Goal: Feedback & Contribution: Submit feedback/report problem

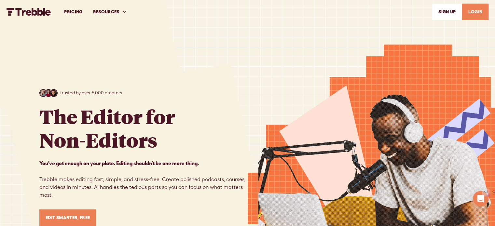
click at [76, 13] on link "PRICING" at bounding box center [73, 12] width 29 height 22
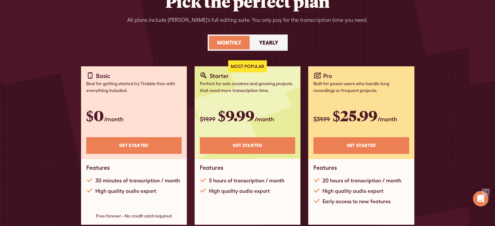
scroll to position [65, 0]
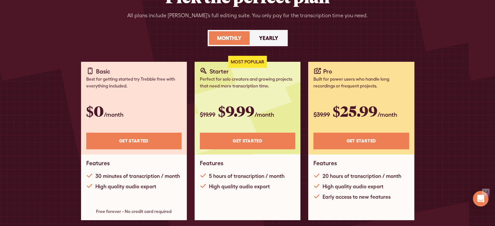
click at [243, 37] on link "Monthly" at bounding box center [229, 38] width 41 height 14
click at [267, 39] on div "Yearly" at bounding box center [268, 38] width 19 height 8
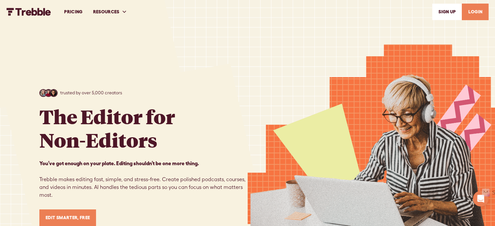
click at [479, 12] on link "LOGIN" at bounding box center [475, 12] width 27 height 17
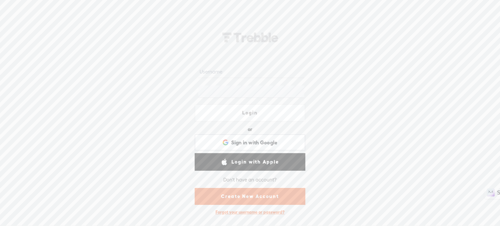
type input "michael108"
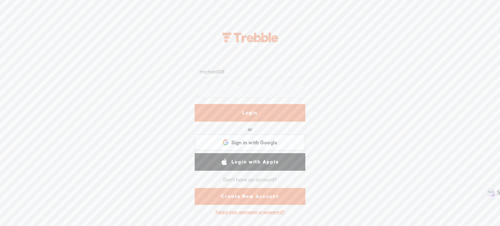
click at [257, 117] on link "Login" at bounding box center [250, 113] width 111 height 18
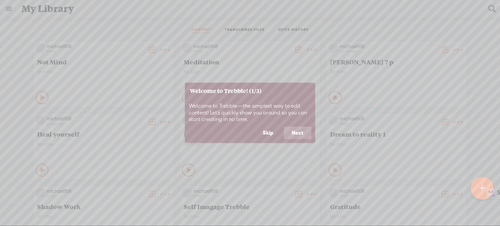
click at [265, 130] on button "Skip" at bounding box center [268, 133] width 26 height 12
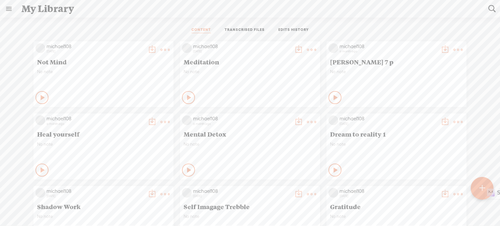
click at [475, 187] on div at bounding box center [482, 188] width 23 height 23
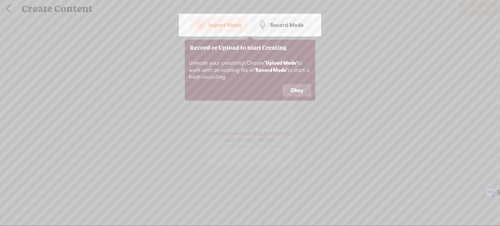
click at [300, 89] on button "Okay" at bounding box center [296, 90] width 29 height 12
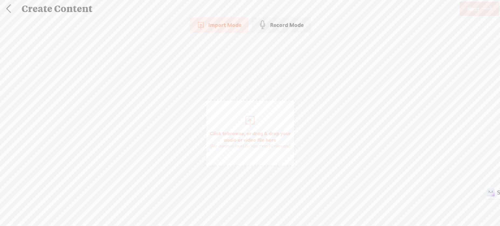
click at [255, 122] on div at bounding box center [249, 120] width 13 height 13
click at [476, 8] on span "Next" at bounding box center [473, 9] width 12 height 17
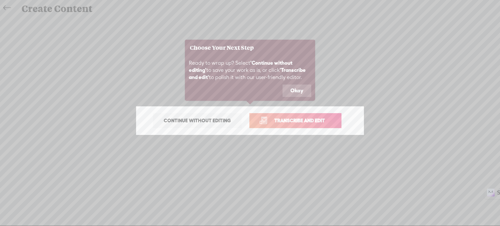
click at [305, 118] on span "Transcribe and edit" at bounding box center [300, 120] width 64 height 7
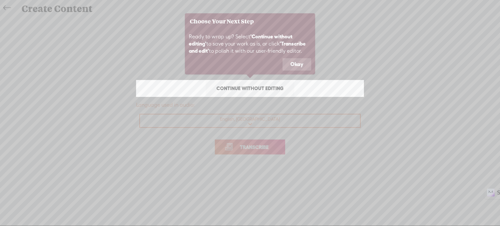
click at [298, 64] on button "Okay" at bounding box center [296, 64] width 29 height 12
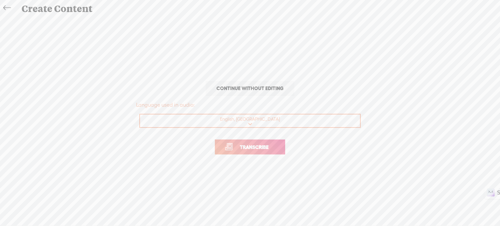
click at [262, 148] on span "Transcribe" at bounding box center [254, 147] width 42 height 7
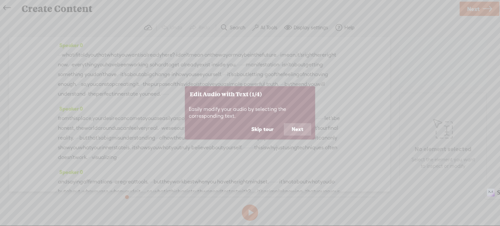
click at [265, 128] on button "Skip tour" at bounding box center [262, 129] width 38 height 12
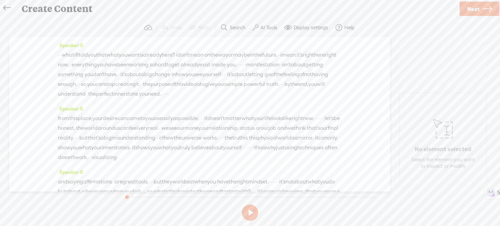
click at [250, 211] on button at bounding box center [250, 213] width 16 height 16
drag, startPoint x: 141, startPoint y: 195, endPoint x: 133, endPoint y: 195, distance: 7.5
click at [133, 195] on div at bounding box center [136, 194] width 15 height 15
click at [268, 25] on label "AI Tools" at bounding box center [268, 27] width 17 height 7
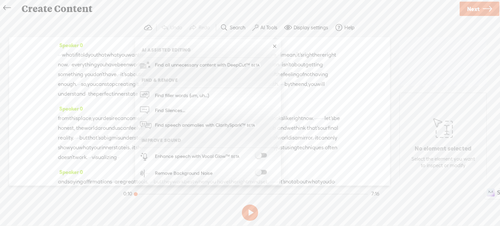
click at [263, 172] on span at bounding box center [261, 172] width 12 height 5
click at [258, 171] on span at bounding box center [261, 172] width 12 height 5
click at [267, 171] on label at bounding box center [261, 172] width 29 height 5
click at [218, 214] on section at bounding box center [250, 212] width 256 height 21
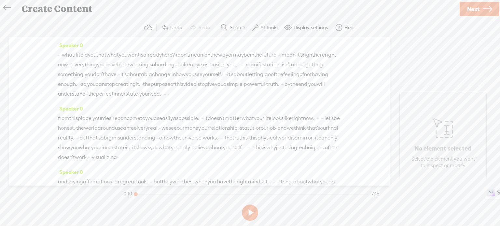
click at [249, 212] on button at bounding box center [250, 213] width 16 height 16
click at [253, 209] on button at bounding box center [250, 213] width 16 height 16
drag, startPoint x: 145, startPoint y: 194, endPoint x: 130, endPoint y: 196, distance: 15.4
click at [130, 196] on div at bounding box center [136, 194] width 15 height 15
click at [261, 27] on label "AI Tools" at bounding box center [268, 27] width 17 height 7
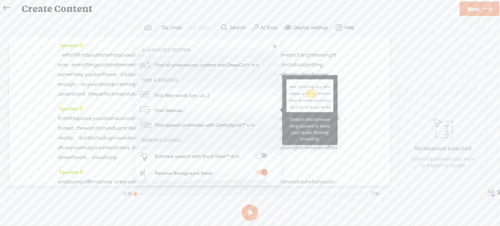
click at [180, 111] on span "Find Silences..." at bounding box center [170, 110] width 35 height 15
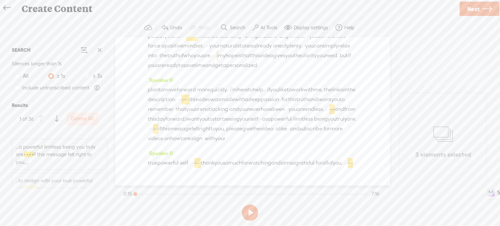
scroll to position [1379, 0]
click at [94, 180] on div "...am so grateful for all of you. · · · ·" at bounding box center [59, 180] width 87 height 8
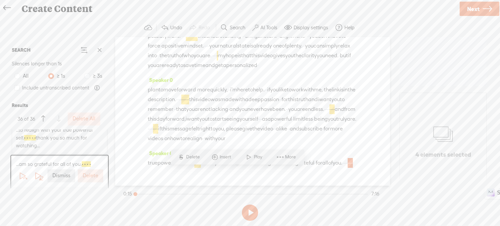
click at [67, 174] on label "Dismiss" at bounding box center [61, 175] width 18 height 7
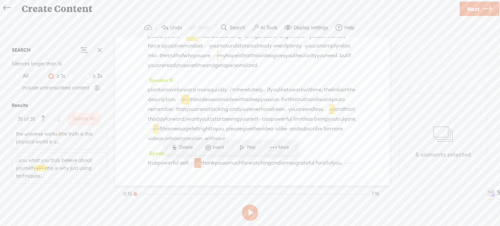
scroll to position [130, 0]
click at [84, 119] on label "Delete All" at bounding box center [84, 119] width 23 height 7
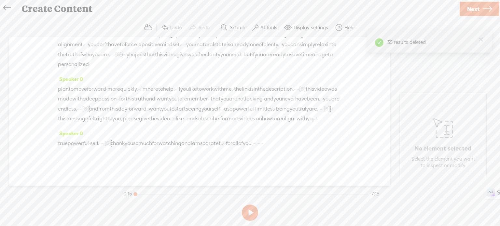
scroll to position [741, 0]
drag, startPoint x: 135, startPoint y: 192, endPoint x: 125, endPoint y: 196, distance: 11.1
click at [125, 196] on section "0:15 7:16" at bounding box center [251, 194] width 258 height 16
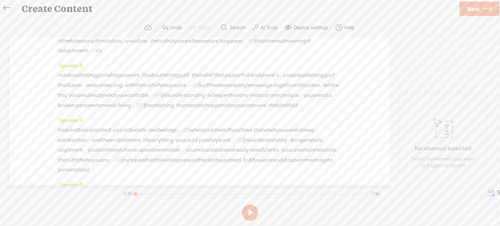
scroll to position [0, 0]
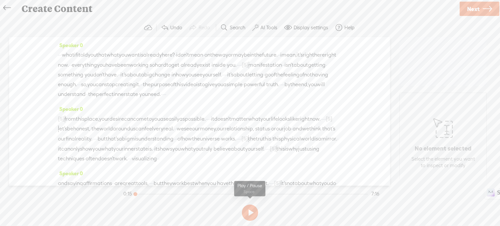
drag, startPoint x: 251, startPoint y: 212, endPoint x: 233, endPoint y: 213, distance: 18.6
click at [251, 212] on button at bounding box center [250, 213] width 16 height 16
click at [249, 213] on button at bounding box center [250, 213] width 16 height 16
drag, startPoint x: 115, startPoint y: 77, endPoint x: 124, endPoint y: 75, distance: 9.0
click at [124, 75] on div "· · · what if i told you that what you want is already here? · i don't mean · o…" at bounding box center [199, 74] width 283 height 49
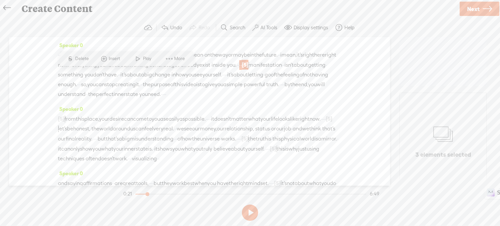
click at [85, 57] on span "Delete" at bounding box center [82, 58] width 15 height 7
click at [97, 66] on span "everything" at bounding box center [84, 65] width 25 height 10
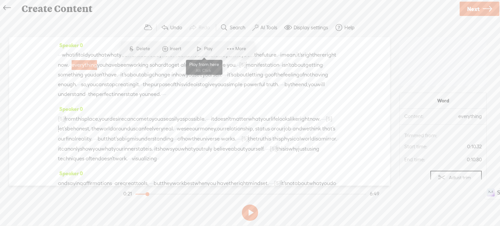
click at [206, 50] on span "Play" at bounding box center [209, 49] width 10 height 7
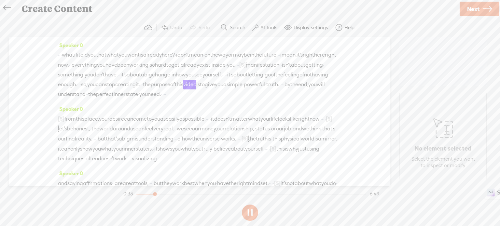
click at [246, 214] on button at bounding box center [250, 213] width 16 height 16
click at [81, 89] on span "so," at bounding box center [84, 85] width 6 height 10
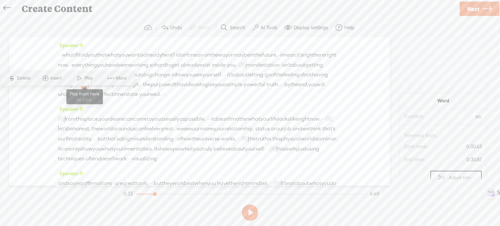
click at [85, 76] on span "Play" at bounding box center [89, 78] width 10 height 7
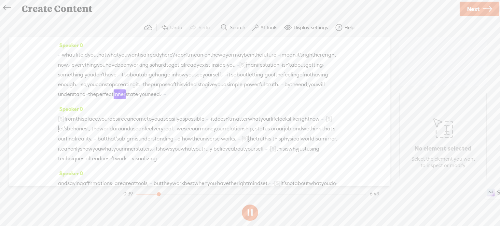
click at [249, 211] on button at bounding box center [250, 213] width 16 height 16
click at [239, 68] on span "[S]" at bounding box center [242, 65] width 7 height 6
click at [119, 59] on span "Restore" at bounding box center [124, 58] width 17 height 7
click at [281, 60] on span "mean," at bounding box center [288, 55] width 15 height 10
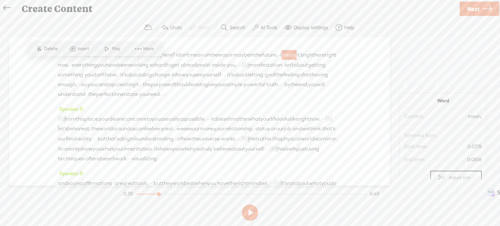
click at [107, 49] on span at bounding box center [107, 49] width 10 height 12
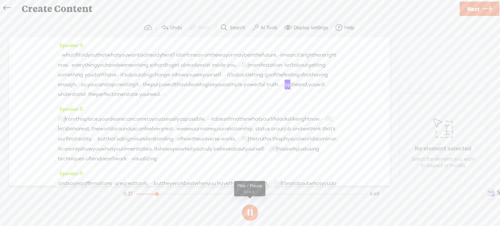
click at [249, 210] on button at bounding box center [250, 213] width 16 height 16
click at [263, 27] on label "AI Tools" at bounding box center [268, 27] width 17 height 7
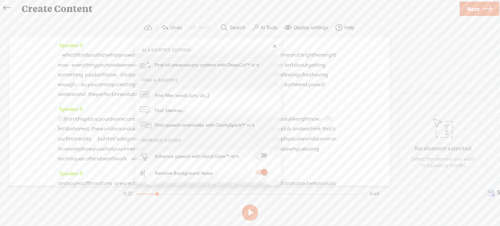
click at [256, 173] on span at bounding box center [261, 172] width 12 height 5
click at [31, 139] on div "Speaker 0 · · · what if i told you that what you want is already here? · i don'…" at bounding box center [199, 111] width 381 height 149
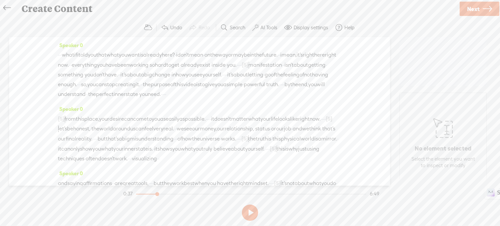
click at [130, 144] on span "big" at bounding box center [126, 139] width 8 height 10
click at [74, 53] on span "what" at bounding box center [68, 55] width 12 height 10
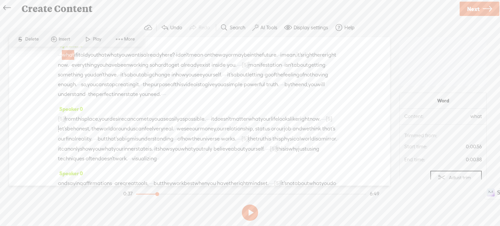
click at [85, 36] on span at bounding box center [88, 39] width 10 height 12
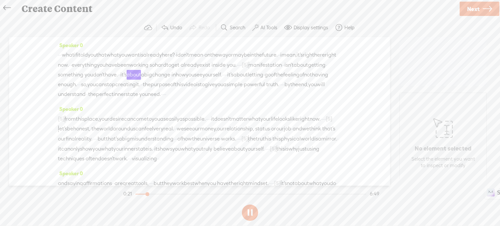
click at [249, 214] on button at bounding box center [250, 213] width 16 height 16
click at [199, 70] on span "exist" at bounding box center [204, 65] width 11 height 10
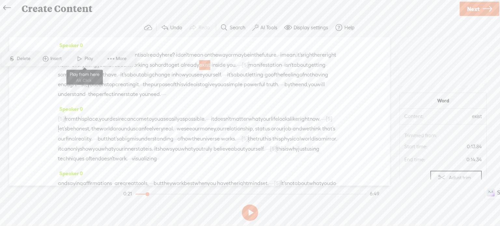
click at [87, 54] on span "Play" at bounding box center [84, 59] width 33 height 12
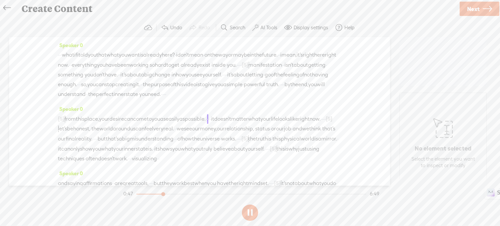
click at [255, 209] on button at bounding box center [250, 213] width 16 height 16
click at [196, 89] on span "video" at bounding box center [189, 85] width 13 height 10
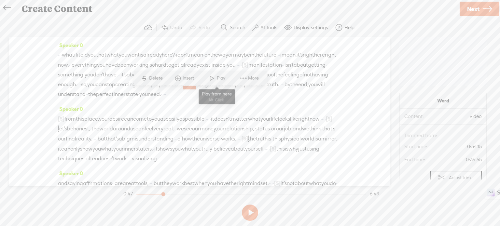
click at [210, 77] on span at bounding box center [212, 78] width 10 height 12
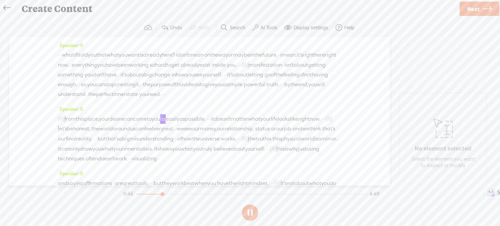
click at [251, 213] on button at bounding box center [250, 213] width 16 height 16
drag, startPoint x: 247, startPoint y: 105, endPoint x: 252, endPoint y: 105, distance: 4.6
click at [252, 99] on div "· · · what if i told you that what you want is already here? · i don't mean · o…" at bounding box center [199, 74] width 283 height 49
click at [210, 86] on span "Delete" at bounding box center [206, 88] width 15 height 7
click at [284, 89] on span "by" at bounding box center [287, 85] width 6 height 10
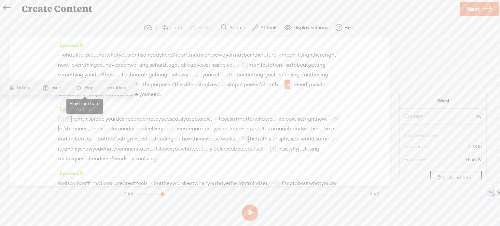
click at [85, 86] on span "Play" at bounding box center [89, 88] width 10 height 7
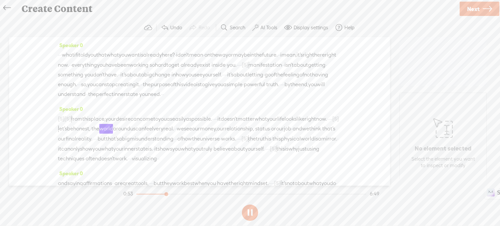
click at [247, 213] on button at bounding box center [250, 213] width 16 height 16
drag, startPoint x: 128, startPoint y: 138, endPoint x: 135, endPoint y: 139, distance: 7.3
click at [135, 139] on div "[S] · · [S] · · from this place, your desire can come to you as easily as possi…" at bounding box center [199, 139] width 283 height 50
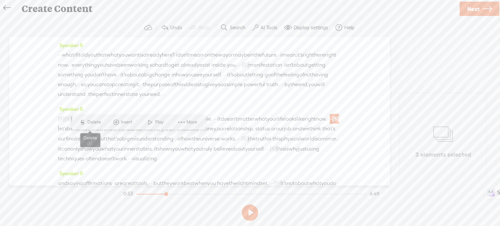
click at [96, 124] on span "Delete" at bounding box center [94, 122] width 15 height 7
click at [153, 124] on span "come" at bounding box center [147, 119] width 14 height 10
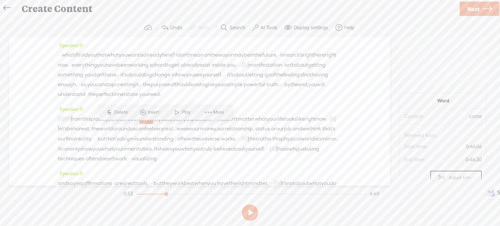
click at [182, 112] on span "Play" at bounding box center [187, 112] width 10 height 7
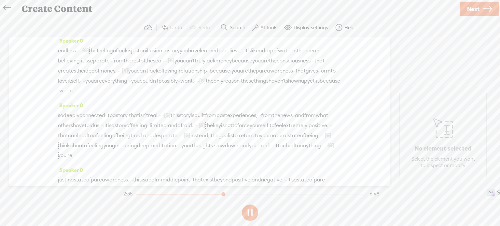
scroll to position [242, 0]
click at [254, 211] on button at bounding box center [250, 213] width 16 height 16
click at [184, 21] on span "the" at bounding box center [188, 17] width 8 height 10
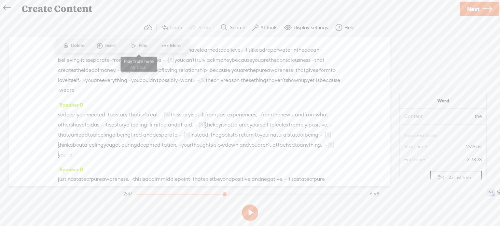
click at [134, 41] on span at bounding box center [134, 46] width 10 height 12
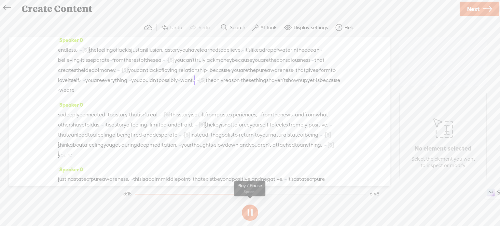
click at [249, 214] on button at bounding box center [250, 213] width 16 height 16
click at [140, 85] on span "couldn't" at bounding box center [149, 81] width 19 height 10
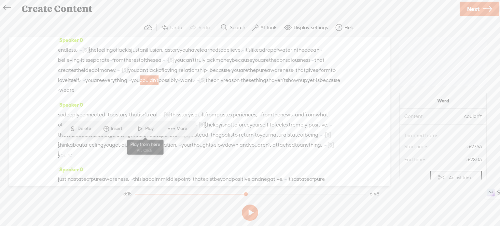
click at [139, 129] on span at bounding box center [140, 129] width 10 height 12
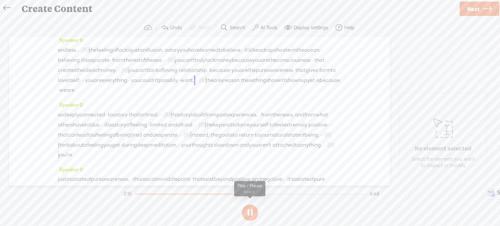
click at [248, 212] on button at bounding box center [250, 213] width 16 height 16
click at [140, 85] on span "couldn't" at bounding box center [149, 81] width 19 height 10
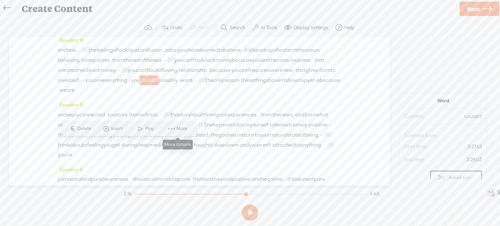
click at [173, 129] on span at bounding box center [172, 129] width 10 height 12
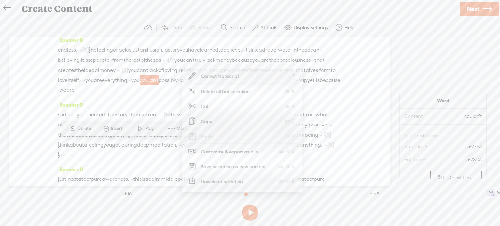
click at [218, 75] on span "Correct transcript" at bounding box center [220, 76] width 64 height 15
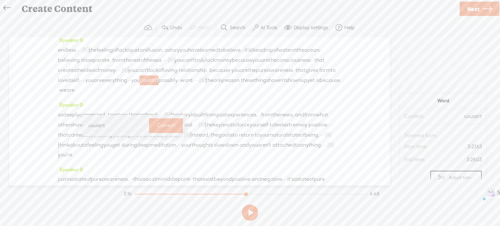
click at [109, 127] on input "couldn't" at bounding box center [116, 125] width 59 height 12
type input "could"
click at [157, 125] on label "Correct" at bounding box center [166, 125] width 19 height 13
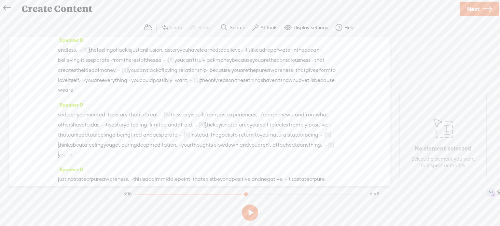
click at [140, 85] on span "could" at bounding box center [146, 81] width 13 height 10
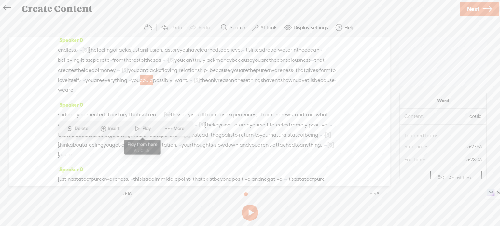
click at [138, 129] on span at bounding box center [137, 129] width 10 height 12
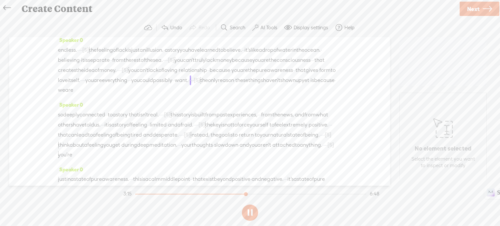
click at [140, 85] on span "could" at bounding box center [146, 81] width 13 height 10
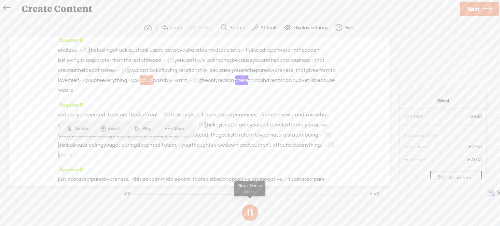
click at [251, 212] on button at bounding box center [250, 213] width 16 height 16
click at [174, 24] on label "Undo" at bounding box center [176, 27] width 12 height 7
click at [140, 85] on span "couldn't" at bounding box center [149, 81] width 19 height 10
click at [158, 85] on span "possibly" at bounding box center [167, 81] width 19 height 10
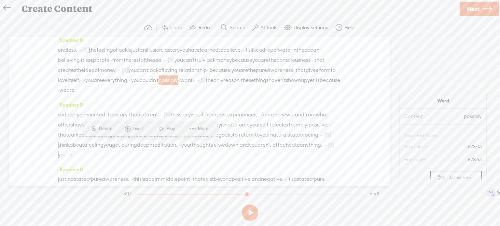
click at [140, 85] on span "couldn't" at bounding box center [149, 81] width 19 height 10
click at [140, 100] on div "Speaker 0 endless. · · · · [S] · · · · · · · the feeling of lack is just an ill…" at bounding box center [199, 67] width 283 height 65
drag, startPoint x: 133, startPoint y: 144, endPoint x: 139, endPoint y: 146, distance: 6.3
click at [140, 85] on span "couldn't" at bounding box center [149, 81] width 19 height 10
click at [141, 95] on div "endless. · · · · [S] · · · · · · · the feeling of lack is just an illusion. · a…" at bounding box center [199, 70] width 283 height 50
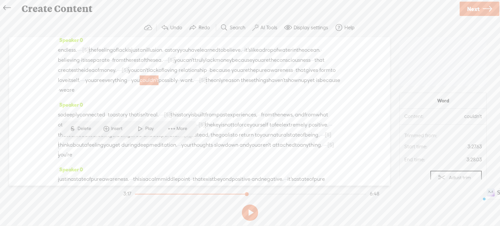
click at [170, 95] on div "endless. · · · · [S] · · · · · · · the feeling of lack is just an illusion. · a…" at bounding box center [199, 70] width 283 height 50
click at [172, 129] on span at bounding box center [172, 129] width 10 height 12
click at [152, 95] on div "endless. · · · · [S] · · · · · · · the feeling of lack is just an illusion. · a…" at bounding box center [199, 70] width 283 height 50
click at [83, 127] on span "Delete" at bounding box center [84, 129] width 15 height 7
click at [231, 75] on span "you" at bounding box center [235, 70] width 8 height 10
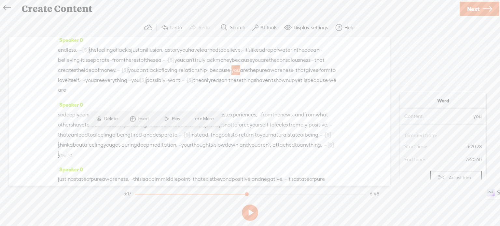
click at [174, 118] on span "Play" at bounding box center [177, 119] width 10 height 7
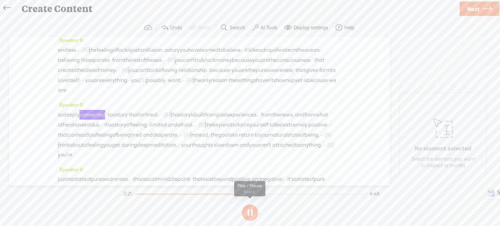
click at [253, 212] on button at bounding box center [250, 213] width 16 height 16
click at [163, 75] on span "loving" at bounding box center [170, 70] width 14 height 10
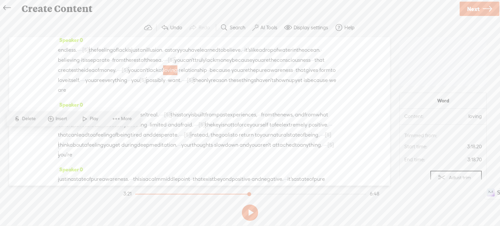
click at [98, 119] on span "Play" at bounding box center [94, 119] width 10 height 7
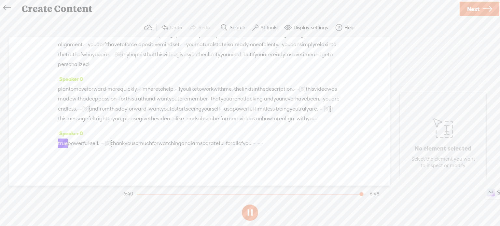
scroll to position [653, 0]
click at [249, 212] on button at bounding box center [250, 213] width 16 height 16
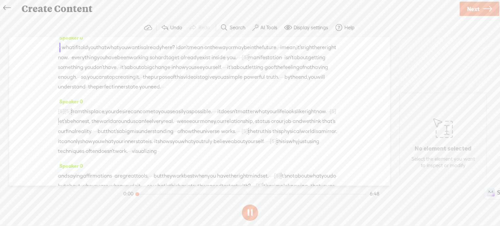
scroll to position [0, 0]
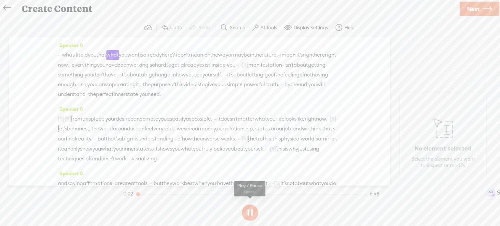
drag, startPoint x: 249, startPoint y: 213, endPoint x: 376, endPoint y: 113, distance: 162.0
click at [250, 212] on button at bounding box center [250, 213] width 16 height 16
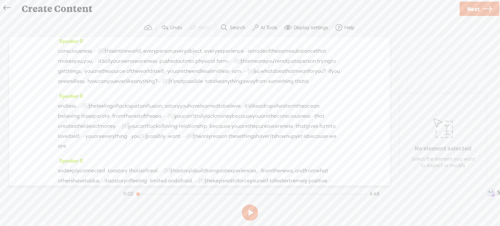
scroll to position [653, 0]
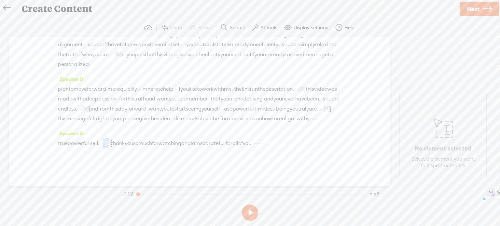
drag, startPoint x: 117, startPoint y: 133, endPoint x: 128, endPoint y: 133, distance: 10.1
click at [128, 138] on div "true powerful · self. · · · · [S] · · · · · thank you so much for watching and …" at bounding box center [199, 143] width 283 height 10
click at [87, 119] on span "Delete" at bounding box center [83, 118] width 15 height 7
click at [296, 114] on span "with" at bounding box center [301, 119] width 10 height 10
click at [135, 93] on span "Play" at bounding box center [132, 93] width 10 height 7
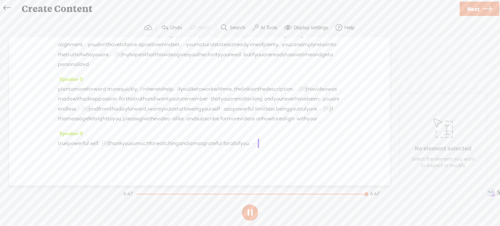
click at [248, 209] on section at bounding box center [250, 212] width 256 height 21
drag, startPoint x: 326, startPoint y: 135, endPoint x: 335, endPoint y: 134, distance: 9.1
click at [335, 138] on div "true powerful · self. · · [S] · · · · · · · thank you so much for watching and …" at bounding box center [199, 143] width 283 height 10
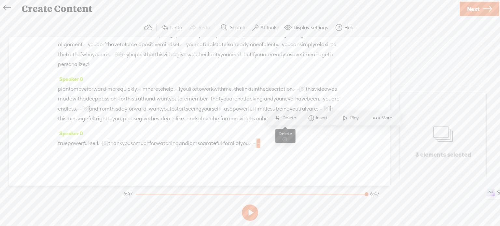
click at [291, 116] on span "Delete" at bounding box center [289, 118] width 15 height 7
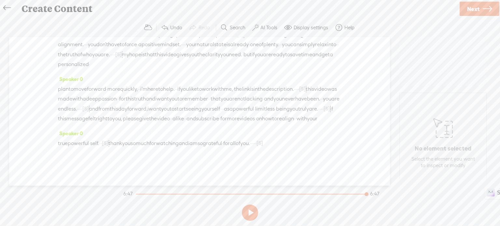
click at [122, 139] on span "thank" at bounding box center [115, 144] width 14 height 10
click at [155, 116] on span "Play" at bounding box center [154, 118] width 10 height 7
click at [263, 140] on span "[S]" at bounding box center [259, 143] width 7 height 6
click at [330, 121] on span "Restore" at bounding box center [333, 118] width 17 height 7
click at [149, 139] on span "much" at bounding box center [143, 144] width 14 height 10
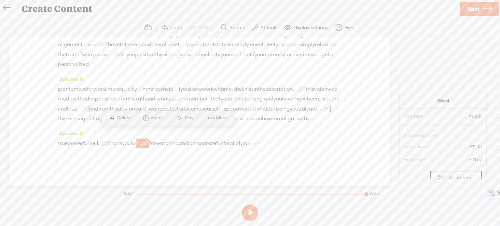
click at [185, 121] on span "Play" at bounding box center [190, 118] width 10 height 7
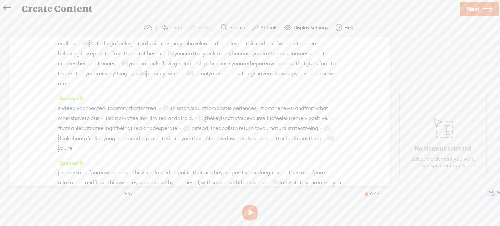
scroll to position [0, 0]
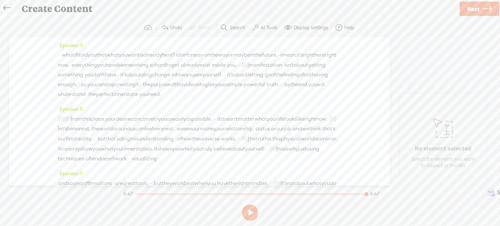
click at [268, 27] on label "AI Tools" at bounding box center [268, 27] width 17 height 7
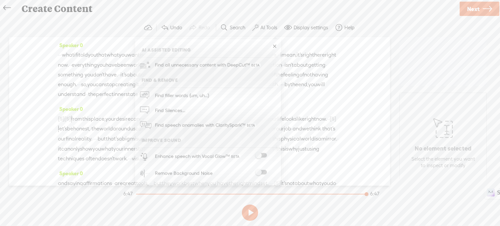
click at [266, 174] on label at bounding box center [261, 172] width 29 height 5
click at [103, 208] on div "Trebble audio editor works best with Google Chrome or Firefox. Please switch yo…" at bounding box center [250, 120] width 487 height 205
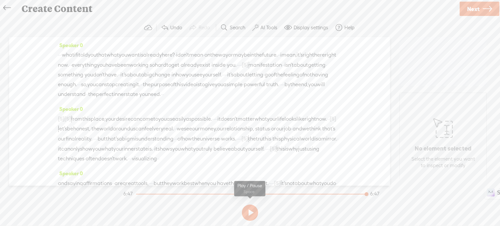
click at [247, 214] on button at bounding box center [250, 213] width 16 height 16
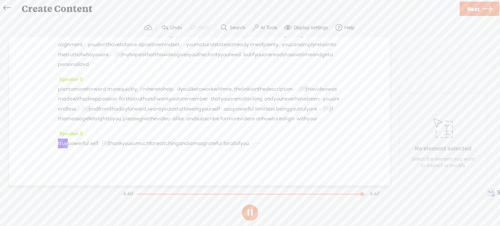
scroll to position [653, 0]
click at [486, 7] on icon at bounding box center [487, 9] width 9 height 17
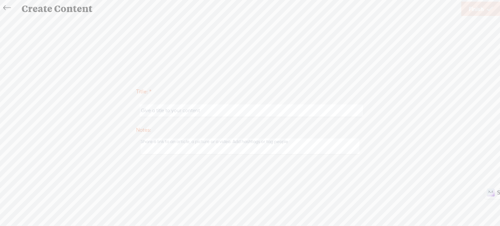
click at [202, 112] on input "text" at bounding box center [251, 110] width 223 height 13
type input "The real reason"
click at [482, 11] on span "Finish" at bounding box center [476, 9] width 15 height 17
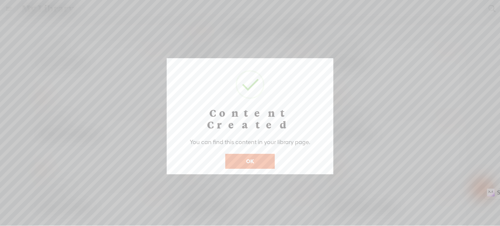
click at [249, 154] on button "OK" at bounding box center [249, 161] width 49 height 15
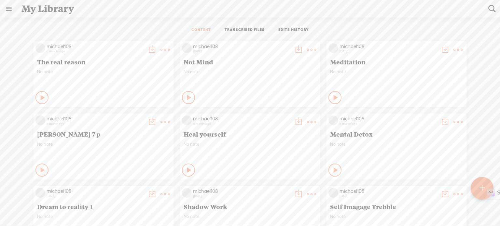
click at [160, 50] on t at bounding box center [164, 49] width 9 height 9
click at [160, 48] on t at bounding box center [164, 49] width 9 height 9
click at [126, 117] on link "Download as..." at bounding box center [129, 116] width 65 height 15
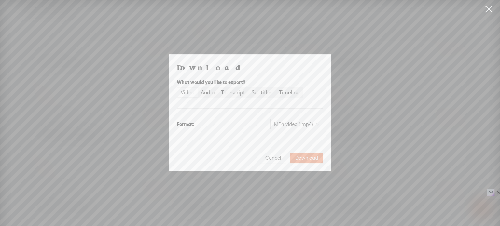
click at [186, 95] on div "Video" at bounding box center [188, 92] width 14 height 9
click at [177, 88] on input "Video" at bounding box center [177, 88] width 0 height 0
click at [305, 159] on span "Download" at bounding box center [306, 158] width 23 height 7
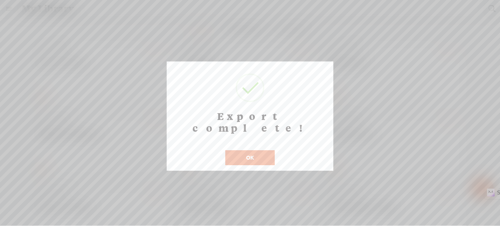
click at [246, 150] on button "OK" at bounding box center [249, 157] width 49 height 15
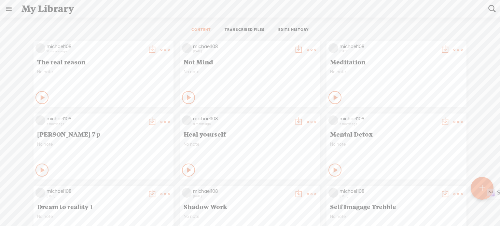
click at [160, 49] on t at bounding box center [164, 49] width 9 height 9
click at [115, 116] on link "Download as..." at bounding box center [129, 116] width 65 height 15
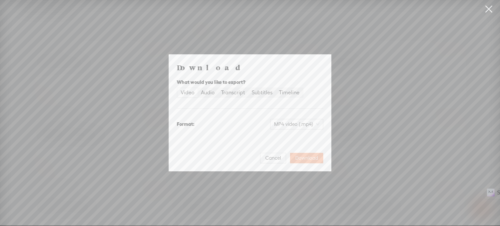
click at [304, 160] on span "Download" at bounding box center [306, 158] width 23 height 7
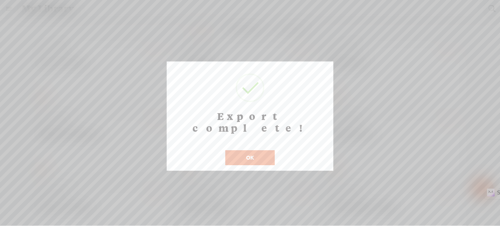
click at [267, 150] on button "OK" at bounding box center [249, 157] width 49 height 15
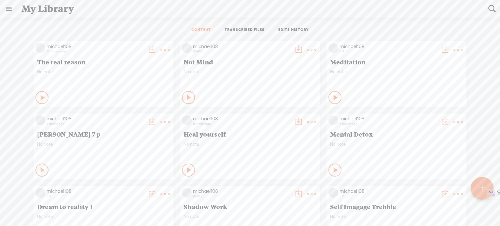
click at [160, 49] on t at bounding box center [164, 49] width 9 height 9
click at [117, 73] on link "Edit" at bounding box center [129, 71] width 65 height 15
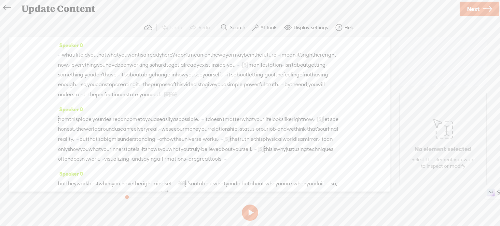
click at [252, 212] on button at bounding box center [250, 213] width 16 height 16
click at [274, 28] on label "AI Tools" at bounding box center [268, 27] width 17 height 7
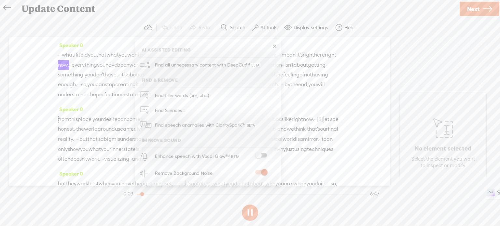
click at [438, 194] on div "Trebble audio editor works best with Google Chrome or Firefox. Please switch yo…" at bounding box center [250, 120] width 487 height 205
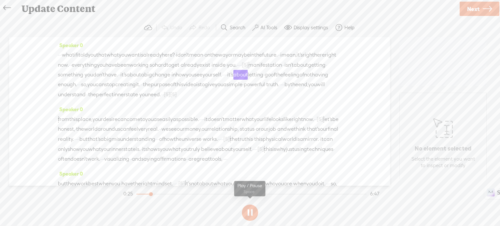
click at [249, 212] on button at bounding box center [250, 213] width 16 height 16
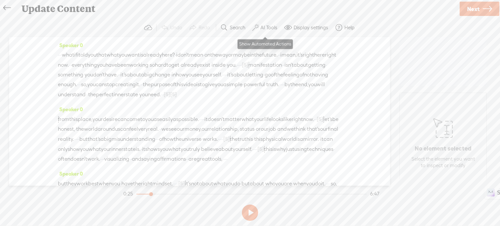
click at [271, 26] on label "AI Tools" at bounding box center [268, 27] width 17 height 7
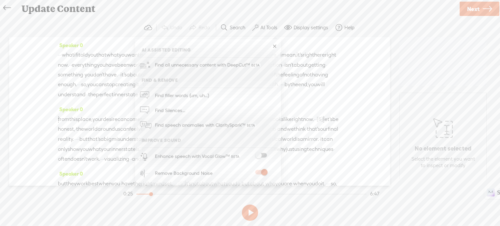
click at [256, 173] on span at bounding box center [261, 172] width 12 height 5
click at [254, 212] on button at bounding box center [250, 213] width 16 height 16
click at [252, 211] on button at bounding box center [250, 213] width 16 height 16
click at [265, 173] on span at bounding box center [261, 172] width 12 height 5
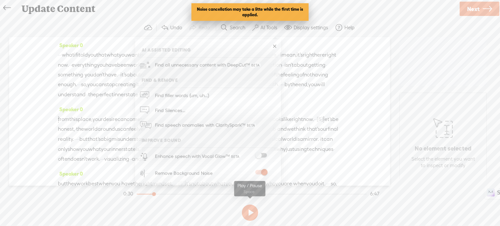
click at [289, 208] on section at bounding box center [250, 212] width 256 height 21
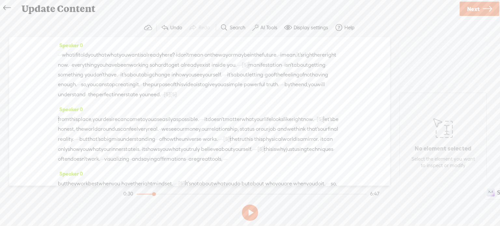
click at [70, 53] on span "what" at bounding box center [68, 55] width 12 height 10
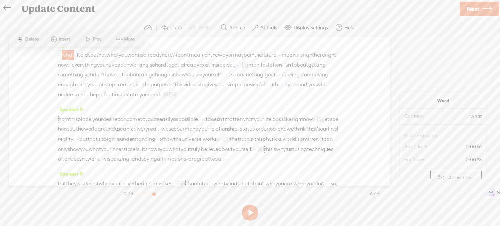
click at [264, 26] on label "AI Tools" at bounding box center [268, 27] width 17 height 7
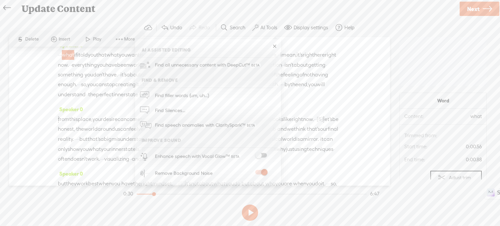
click at [31, 86] on div "Speaker 0 · · · what if i told you that what you want is already here? · i don'…" at bounding box center [199, 111] width 381 height 149
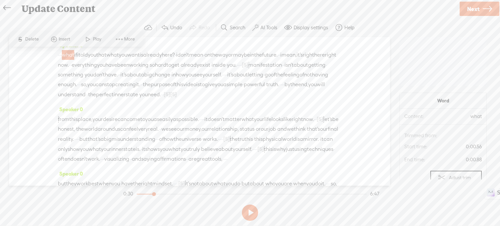
click at [96, 38] on span "Play" at bounding box center [98, 39] width 10 height 7
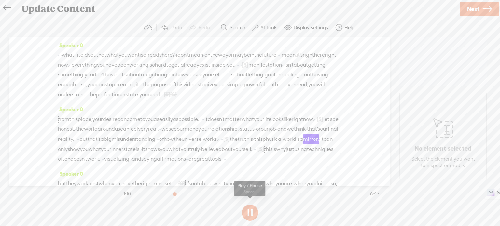
click at [249, 211] on button at bounding box center [250, 213] width 16 height 16
drag, startPoint x: 175, startPoint y: 194, endPoint x: 318, endPoint y: 107, distance: 167.4
click at [108, 198] on div "Trebble audio editor works best with Google Chrome or Firefox. Please switch yo…" at bounding box center [250, 120] width 487 height 205
click at [477, 7] on span "Next" at bounding box center [473, 9] width 12 height 17
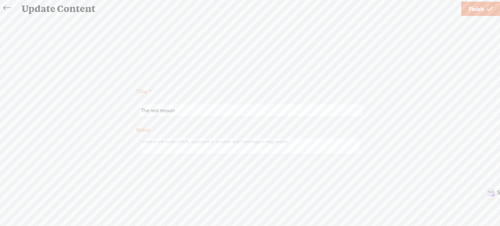
click at [480, 6] on span "Finish" at bounding box center [476, 9] width 15 height 17
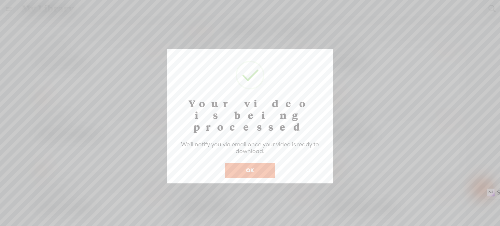
click at [260, 163] on button "OK" at bounding box center [249, 170] width 49 height 15
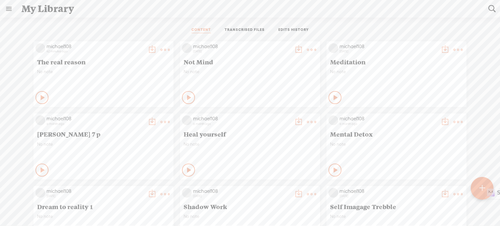
click at [160, 50] on t at bounding box center [164, 49] width 9 height 9
click at [117, 115] on link "Download as..." at bounding box center [129, 116] width 65 height 15
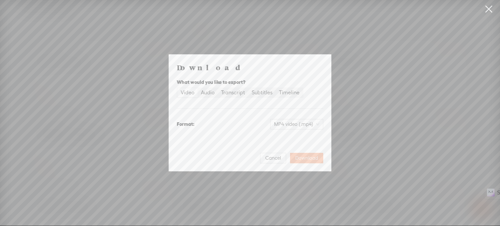
click at [306, 157] on span "Download" at bounding box center [306, 158] width 23 height 7
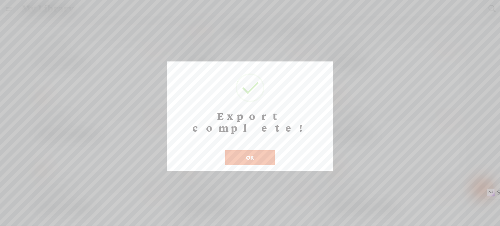
click at [264, 150] on button "OK" at bounding box center [249, 157] width 49 height 15
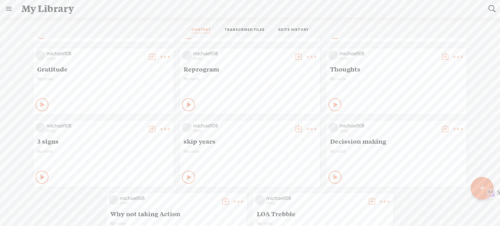
scroll to position [230, 0]
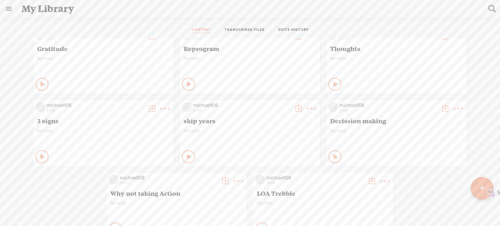
click at [381, 182] on t at bounding box center [384, 181] width 9 height 9
click at [425, 197] on div "michael108 42 minutes ago The real reason No note Play Content Not Mind" at bounding box center [250, 25] width 490 height 434
click at [453, 108] on t at bounding box center [457, 108] width 9 height 9
click at [407, 206] on link "Delete" at bounding box center [422, 205] width 65 height 15
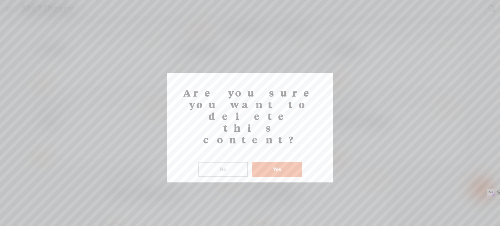
click at [273, 162] on button "Yes" at bounding box center [276, 169] width 49 height 15
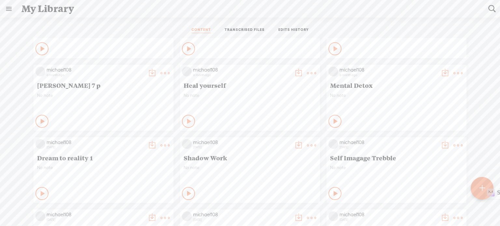
scroll to position [0, 0]
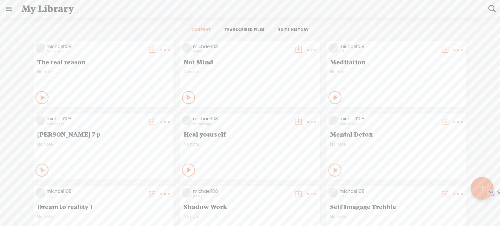
click at [160, 49] on t at bounding box center [164, 49] width 9 height 9
click at [155, 27] on div "CONTENT TRANSCRIBED FILES EDITS HISTORY" at bounding box center [250, 30] width 490 height 16
click at [13, 8] on link at bounding box center [8, 8] width 17 height 17
click at [109, 29] on body "You have 91 minutes of transcription remaining. Upgrade to increase your limit …" at bounding box center [250, 113] width 500 height 226
click at [160, 49] on t at bounding box center [164, 49] width 9 height 9
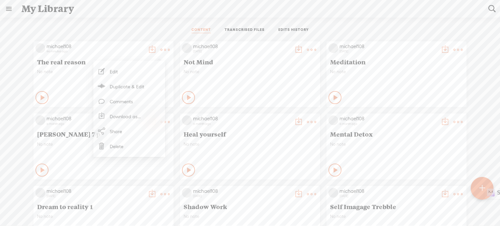
click at [121, 117] on link "Download as..." at bounding box center [129, 116] width 65 height 15
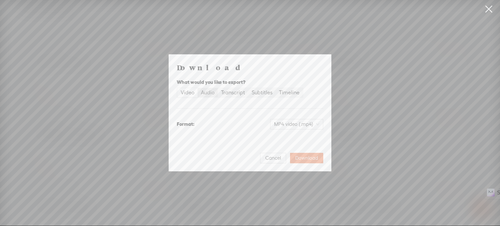
click at [210, 92] on div "Audio" at bounding box center [208, 92] width 14 height 9
click at [198, 88] on input "Audio" at bounding box center [198, 88] width 0 height 0
click at [260, 92] on div "Subtitles" at bounding box center [262, 92] width 21 height 9
click at [248, 88] on input "Subtitles" at bounding box center [248, 88] width 0 height 0
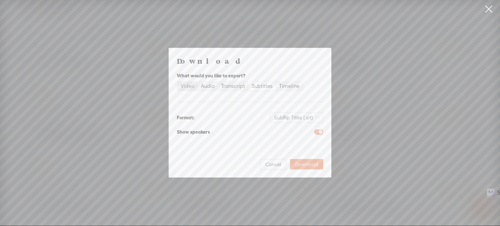
click at [188, 88] on div "Video" at bounding box center [188, 86] width 14 height 9
click at [177, 82] on input "Video" at bounding box center [177, 82] width 0 height 0
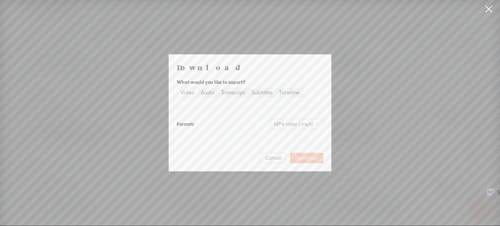
click at [303, 155] on span "Download" at bounding box center [306, 158] width 23 height 7
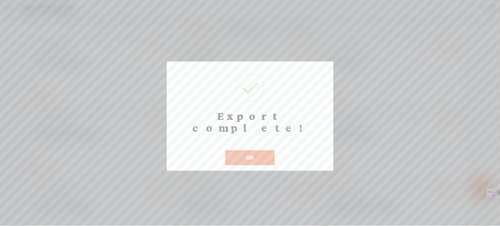
click at [261, 150] on button "OK" at bounding box center [249, 157] width 49 height 15
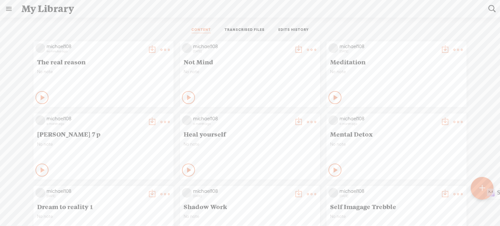
click at [7, 7] on link at bounding box center [8, 8] width 17 height 17
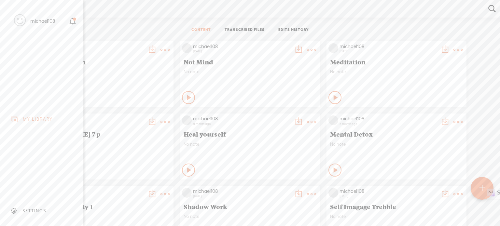
click at [39, 19] on div "michael108" at bounding box center [42, 21] width 25 height 7
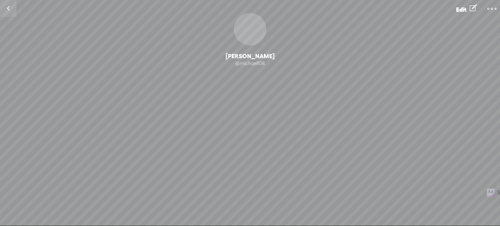
click at [490, 8] on t at bounding box center [491, 8] width 9 height 9
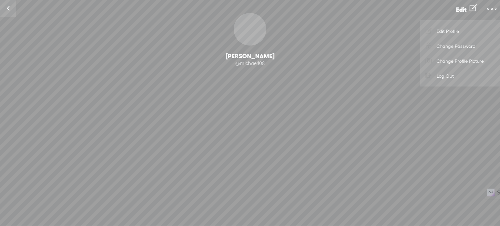
click at [445, 75] on link "Log Out" at bounding box center [459, 75] width 73 height 15
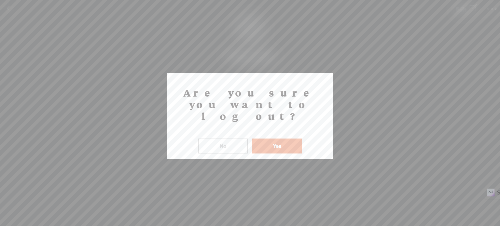
click at [285, 139] on button "Yes" at bounding box center [276, 146] width 49 height 15
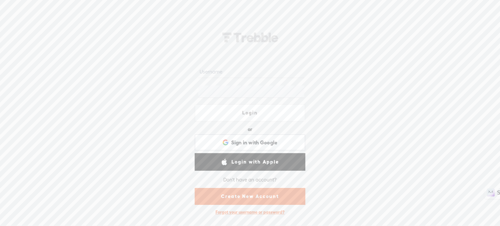
type input "michael108"
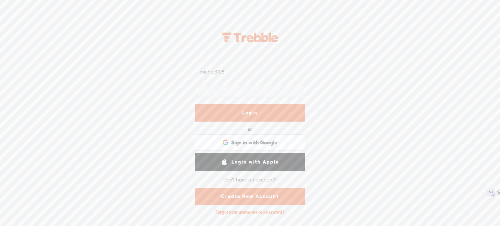
click at [252, 113] on link "Login" at bounding box center [250, 113] width 111 height 18
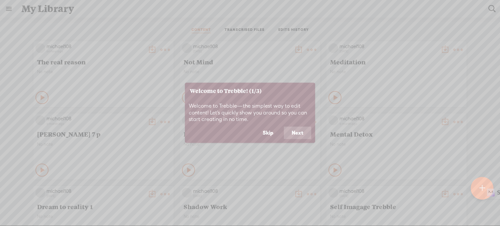
click at [297, 132] on button "Next" at bounding box center [297, 133] width 27 height 12
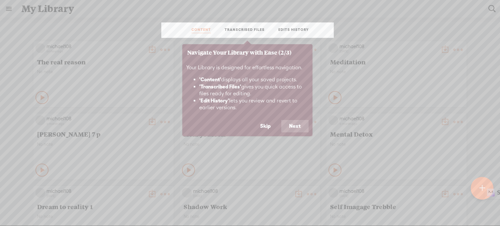
click at [297, 125] on button "Next" at bounding box center [294, 126] width 27 height 12
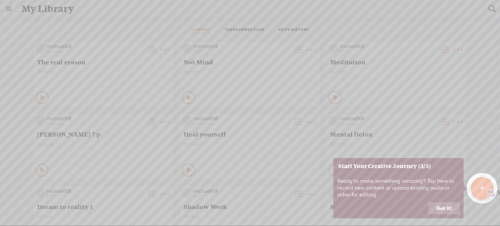
click at [452, 208] on button "Got it!" at bounding box center [443, 208] width 31 height 12
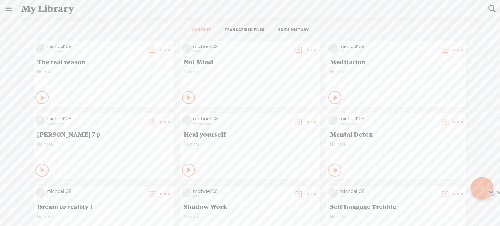
click at [161, 49] on t at bounding box center [164, 49] width 9 height 9
click at [126, 117] on link "Download as..." at bounding box center [129, 116] width 65 height 15
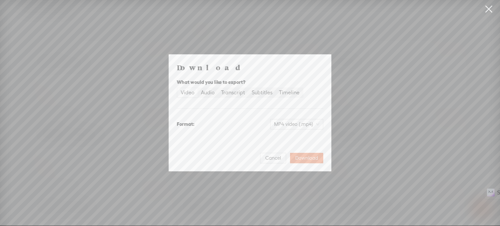
click at [182, 92] on div "Video" at bounding box center [188, 92] width 14 height 9
click at [177, 88] on input "Video" at bounding box center [177, 88] width 0 height 0
click at [308, 159] on span "Download" at bounding box center [306, 158] width 23 height 7
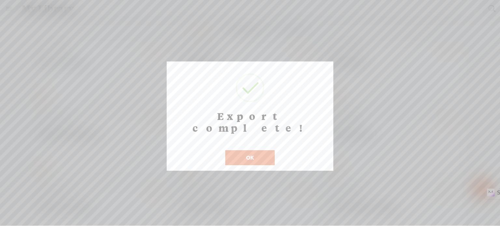
click at [256, 150] on button "OK" at bounding box center [249, 157] width 49 height 15
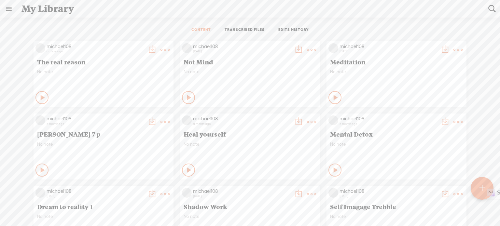
click at [10, 7] on link at bounding box center [8, 8] width 17 height 17
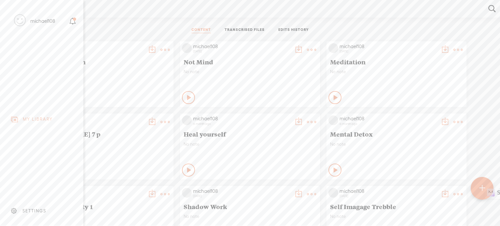
click at [90, 24] on body "You have 91 minutes of transcription remaining. Upgrade to increase your limit …" at bounding box center [250, 113] width 500 height 226
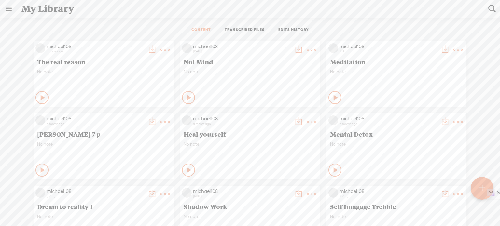
click at [35, 47] on img at bounding box center [40, 48] width 10 height 10
click at [10, 7] on link at bounding box center [8, 8] width 17 height 17
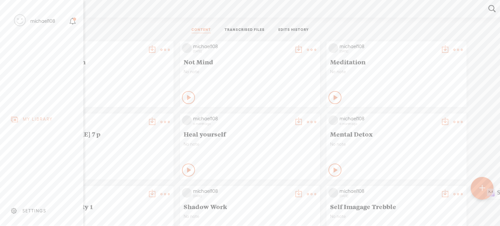
click at [21, 116] on div "MY LIBRARY" at bounding box center [42, 119] width 74 height 15
click at [25, 208] on div "SETTINGS" at bounding box center [34, 211] width 24 height 6
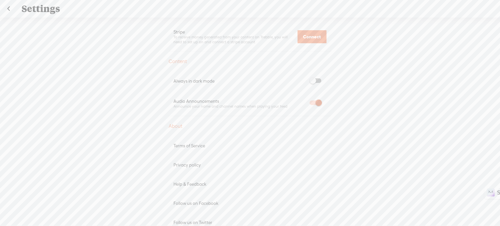
scroll to position [268, 0]
click at [202, 185] on div "Help & Feedback" at bounding box center [249, 188] width 153 height 6
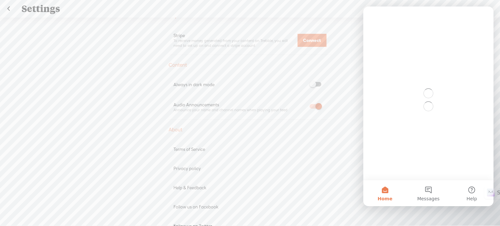
scroll to position [0, 0]
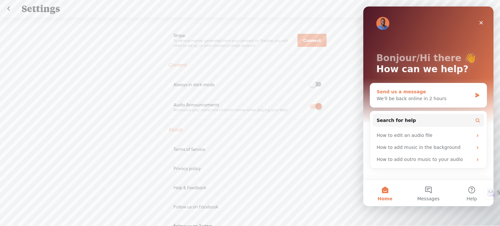
click at [476, 94] on icon "Intercom messenger" at bounding box center [477, 95] width 4 height 5
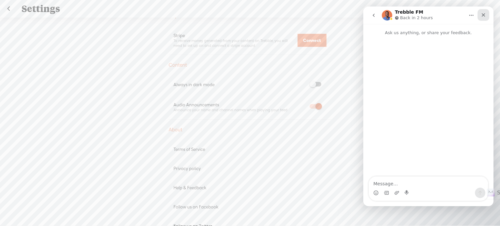
click at [486, 14] on icon "Close" at bounding box center [483, 14] width 5 height 5
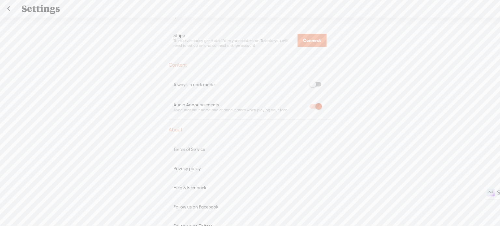
click at [9, 6] on link at bounding box center [8, 8] width 16 height 17
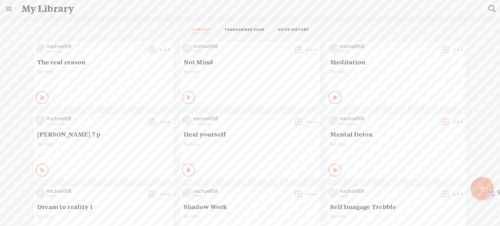
click at [163, 47] on t at bounding box center [164, 49] width 9 height 9
click at [124, 116] on link "Download as..." at bounding box center [129, 116] width 65 height 15
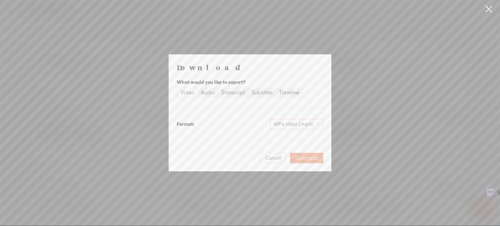
click at [318, 126] on span "MP4 video (.mp4)" at bounding box center [296, 124] width 45 height 10
click at [308, 138] on div "MP4 video (.mp4)" at bounding box center [297, 138] width 41 height 7
click at [319, 124] on span "MP4 video (.mp4)" at bounding box center [296, 124] width 45 height 10
click at [309, 137] on div "MP4 video (.mp4)" at bounding box center [297, 138] width 41 height 7
click at [313, 157] on span "Download" at bounding box center [306, 158] width 23 height 7
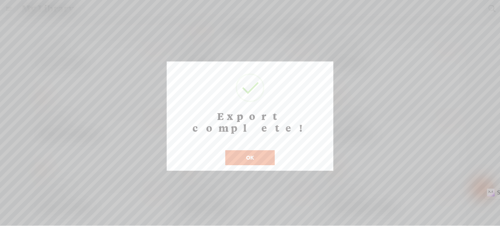
click at [349, 109] on div at bounding box center [250, 113] width 500 height 226
click at [269, 150] on button "OK" at bounding box center [249, 157] width 49 height 15
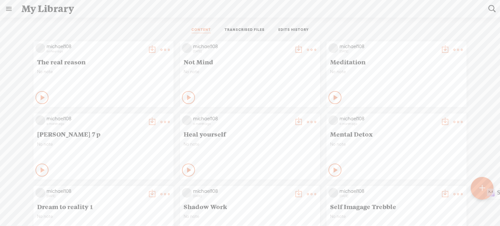
click at [35, 47] on img at bounding box center [40, 48] width 10 height 10
click at [161, 49] on t at bounding box center [164, 49] width 9 height 9
click at [143, 31] on div "CONTENT TRANSCRIBED FILES EDITS HISTORY" at bounding box center [250, 30] width 490 height 16
click at [253, 31] on link "TRANSCRIBED FILES" at bounding box center [245, 30] width 40 height 6
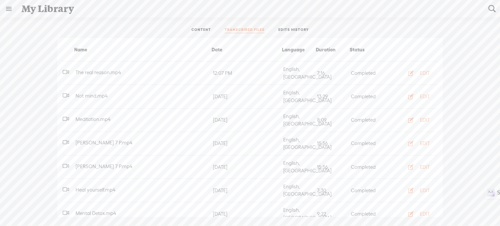
click at [102, 70] on span "The real reason.mp4" at bounding box center [98, 73] width 48 height 6
click at [407, 70] on icon "button" at bounding box center [410, 73] width 7 height 7
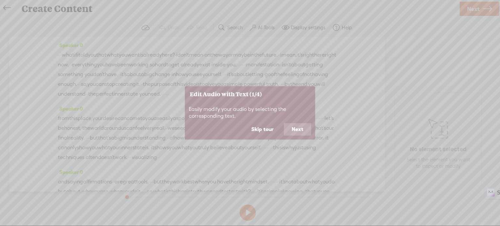
click at [264, 130] on button "Skip tour" at bounding box center [262, 129] width 38 height 12
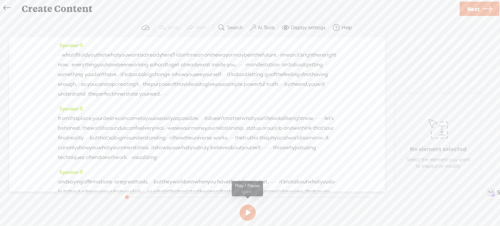
click at [250, 213] on button at bounding box center [248, 213] width 16 height 16
click at [264, 28] on label "AI Tools" at bounding box center [266, 27] width 17 height 7
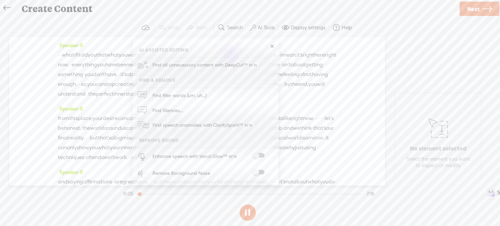
click at [312, 209] on section at bounding box center [247, 212] width 251 height 21
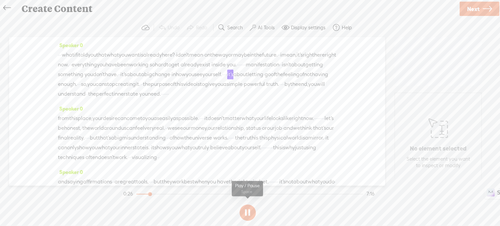
click at [250, 212] on button at bounding box center [248, 213] width 16 height 16
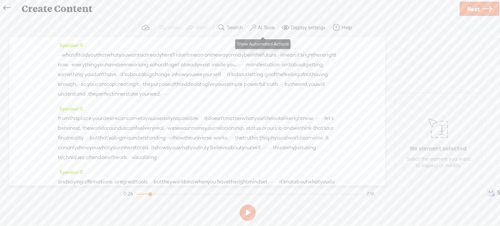
click at [265, 28] on label "AI Tools" at bounding box center [266, 27] width 17 height 7
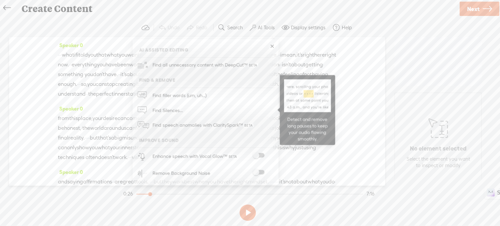
click at [178, 110] on span "Find Silences..." at bounding box center [167, 110] width 35 height 15
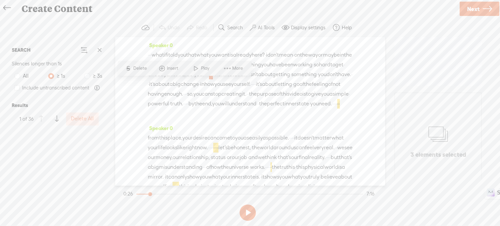
scroll to position [1543, 0]
click at [79, 181] on span "...am so grateful for all of you. · · · ·" at bounding box center [53, 180] width 75 height 8
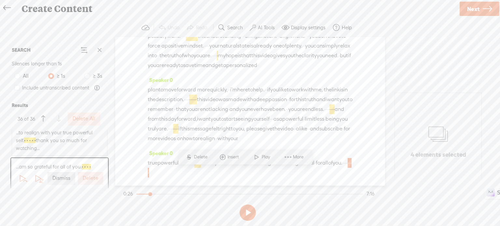
scroll to position [1558, 0]
click at [62, 175] on label "Dismiss" at bounding box center [61, 175] width 18 height 7
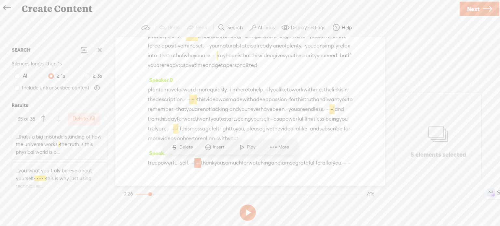
scroll to position [0, 0]
click at [78, 119] on label "Delete All" at bounding box center [84, 119] width 23 height 7
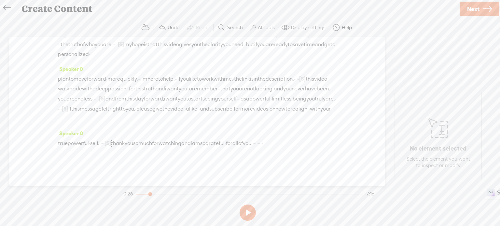
scroll to position [751, 0]
drag, startPoint x: 150, startPoint y: 193, endPoint x: 138, endPoint y: 194, distance: 12.4
click at [138, 194] on div at bounding box center [138, 194] width 15 height 15
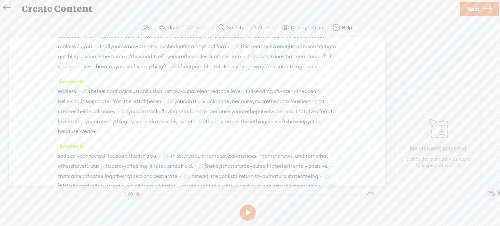
scroll to position [263, 0]
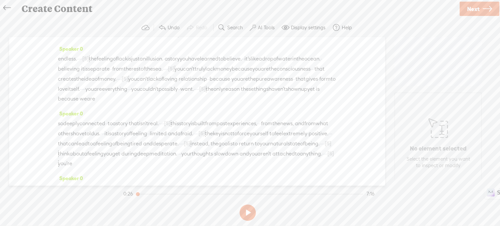
click at [140, 94] on span "couldn't" at bounding box center [149, 89] width 19 height 10
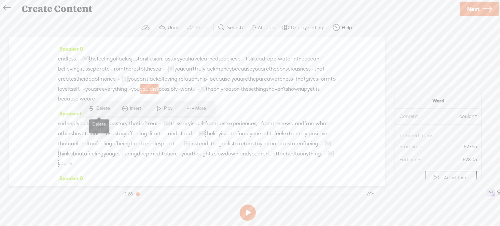
click at [105, 110] on span "Delete" at bounding box center [103, 108] width 15 height 7
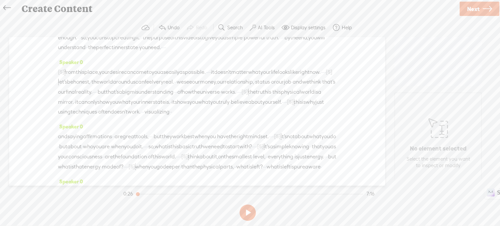
scroll to position [0, 0]
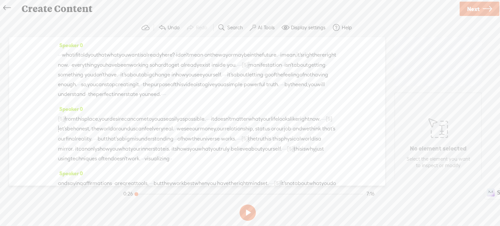
drag, startPoint x: 137, startPoint y: 193, endPoint x: 133, endPoint y: 194, distance: 3.7
click at [133, 194] on div at bounding box center [137, 194] width 15 height 15
click at [249, 213] on button at bounding box center [248, 213] width 16 height 16
click at [251, 217] on button at bounding box center [248, 213] width 16 height 16
drag, startPoint x: 131, startPoint y: 138, endPoint x: 138, endPoint y: 138, distance: 6.8
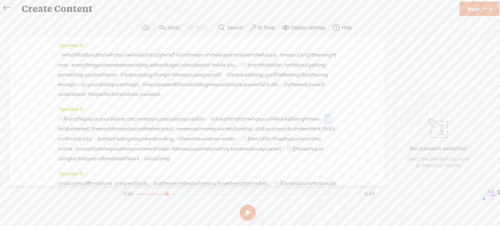
click at [138, 138] on div "[S] · · from this place, your desire can come to you as easily as possible. · ·…" at bounding box center [197, 139] width 278 height 50
click at [92, 122] on span "Delete" at bounding box center [94, 122] width 15 height 7
click at [323, 124] on span "·" at bounding box center [323, 119] width 1 height 10
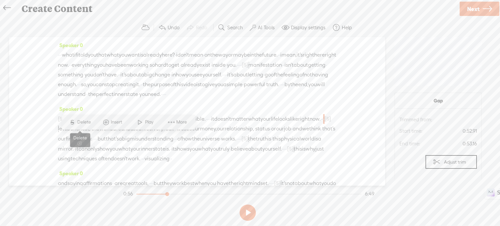
click at [80, 122] on span "Delete" at bounding box center [84, 122] width 15 height 7
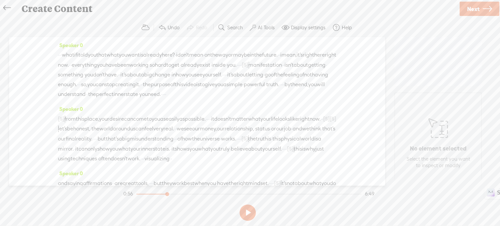
click at [99, 124] on span "place," at bounding box center [91, 119] width 15 height 10
click at [125, 112] on span "Play" at bounding box center [121, 112] width 10 height 7
click at [245, 212] on button at bounding box center [248, 213] width 16 height 16
click at [467, 7] on span "Next" at bounding box center [473, 9] width 12 height 17
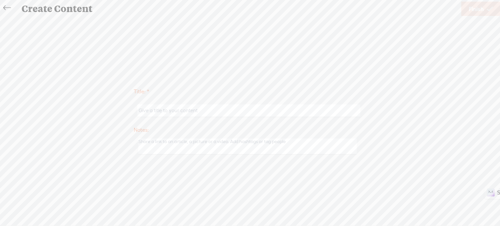
click at [197, 112] on input "text" at bounding box center [248, 110] width 223 height 13
type input "the reason"
click at [471, 5] on span "Finish" at bounding box center [476, 9] width 15 height 17
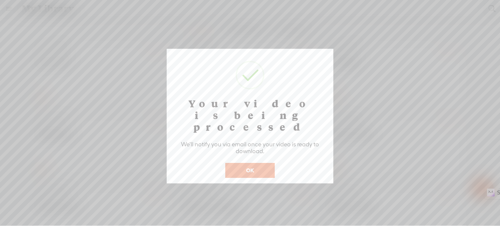
click at [261, 163] on button "OK" at bounding box center [249, 170] width 49 height 15
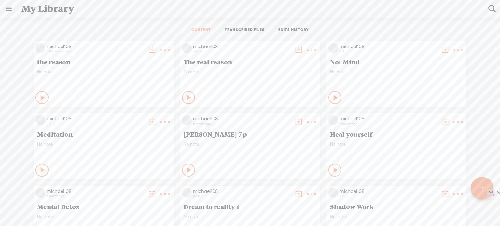
click at [160, 47] on t at bounding box center [164, 49] width 9 height 9
click at [179, 9] on div "My Library" at bounding box center [250, 8] width 467 height 17
click at [160, 49] on t at bounding box center [164, 49] width 9 height 9
click at [116, 114] on link "Download as..." at bounding box center [129, 116] width 65 height 15
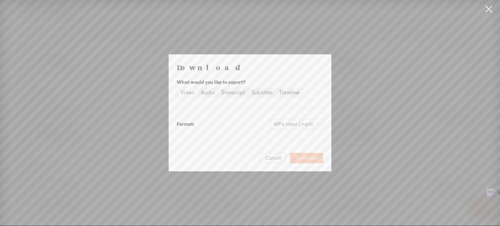
click at [301, 157] on span "Download" at bounding box center [306, 158] width 23 height 7
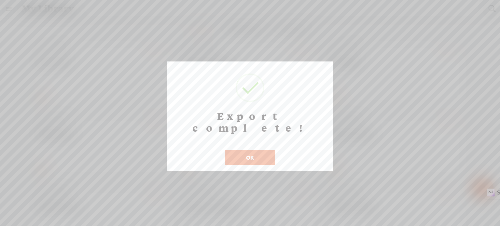
click at [254, 150] on button "OK" at bounding box center [249, 157] width 49 height 15
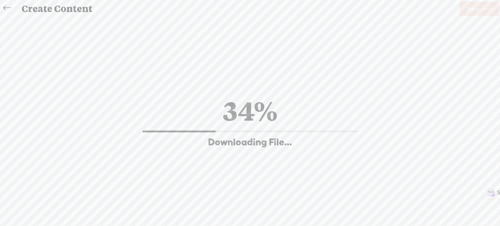
click at [292, 90] on div "34% Downloading File..." at bounding box center [250, 121] width 487 height 88
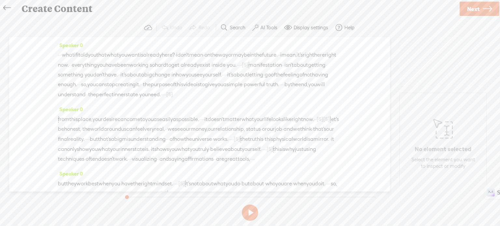
click at [7, 4] on icon at bounding box center [6, 8] width 7 height 15
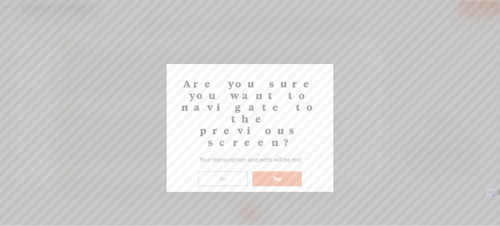
click at [281, 172] on button "Yes" at bounding box center [276, 179] width 49 height 15
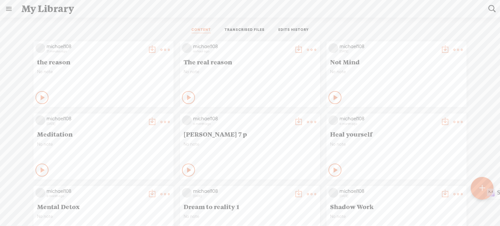
click at [5, 7] on link at bounding box center [8, 8] width 17 height 17
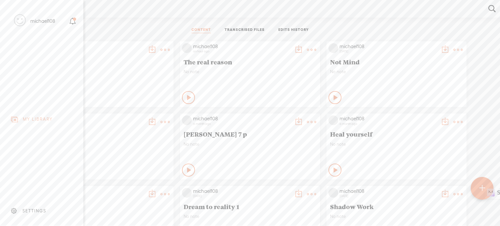
click at [41, 208] on div "SETTINGS" at bounding box center [34, 211] width 24 height 6
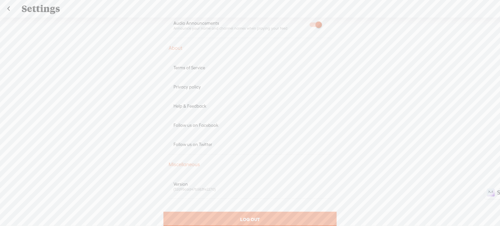
scroll to position [358, 0]
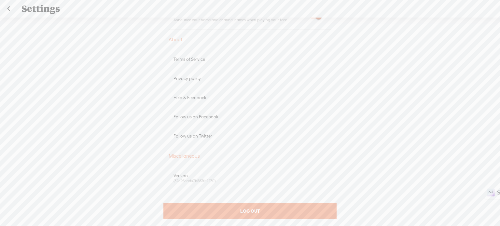
click at [193, 98] on div "Help & Feedback" at bounding box center [249, 98] width 153 height 6
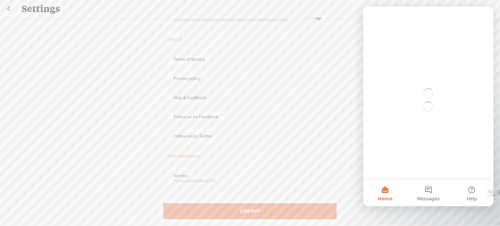
scroll to position [0, 0]
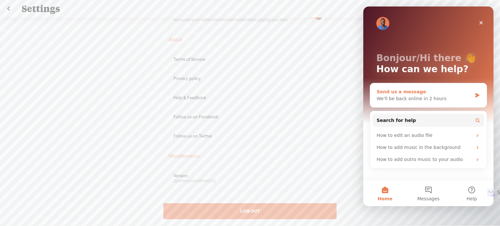
click at [476, 94] on icon "Intercom messenger" at bounding box center [477, 95] width 4 height 5
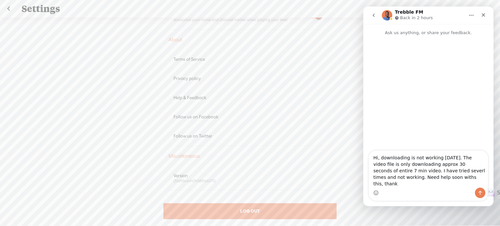
type textarea "Hi, downloading is not working [DATE]. The video file is only downloading appro…"
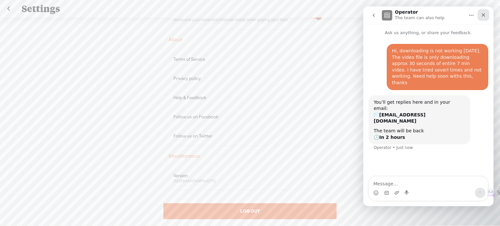
click at [482, 13] on icon "Close" at bounding box center [483, 14] width 5 height 5
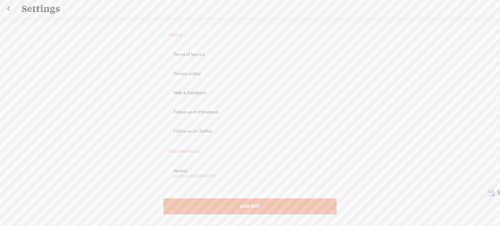
scroll to position [365, 0]
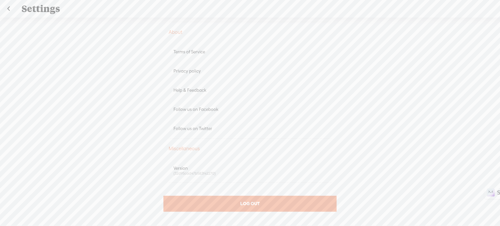
click at [254, 204] on span "LOG OUT" at bounding box center [250, 204] width 20 height 6
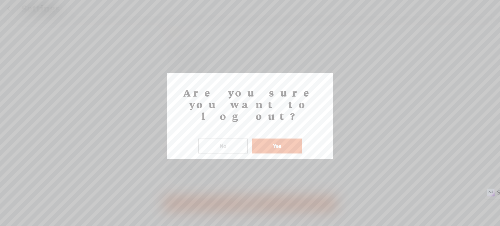
click at [276, 139] on button "Yes" at bounding box center [276, 146] width 49 height 15
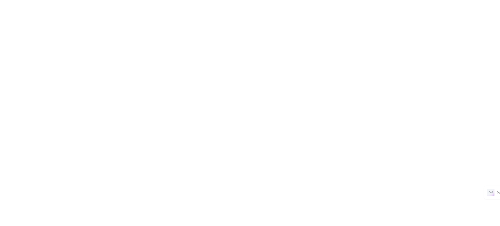
scroll to position [0, 0]
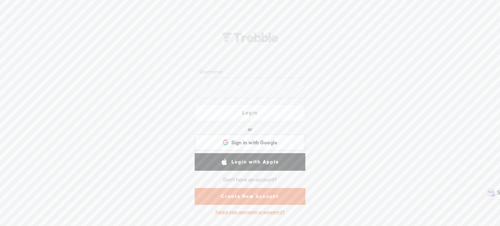
type input "michael108"
click at [252, 113] on link "Login" at bounding box center [250, 113] width 111 height 18
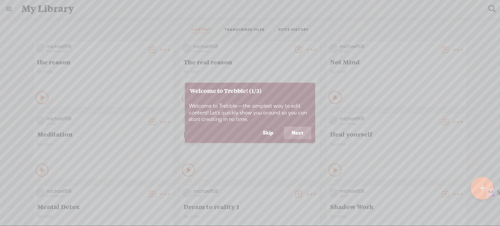
click at [274, 135] on button "Skip" at bounding box center [268, 133] width 26 height 12
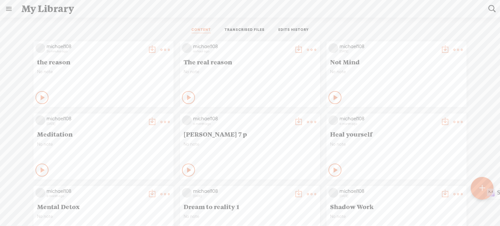
click at [309, 48] on t at bounding box center [311, 49] width 9 height 9
click at [269, 114] on link "Download as..." at bounding box center [275, 116] width 65 height 15
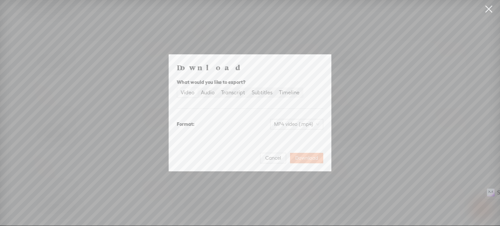
click at [302, 160] on span "Download" at bounding box center [306, 158] width 23 height 7
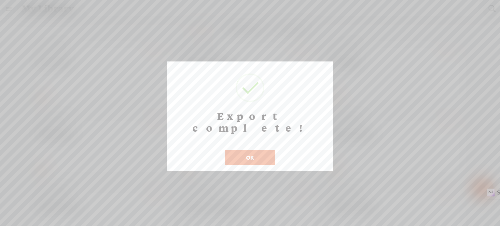
click at [486, 31] on div at bounding box center [250, 113] width 500 height 226
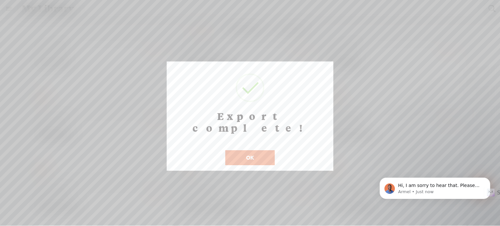
click at [264, 150] on button "OK" at bounding box center [249, 157] width 49 height 15
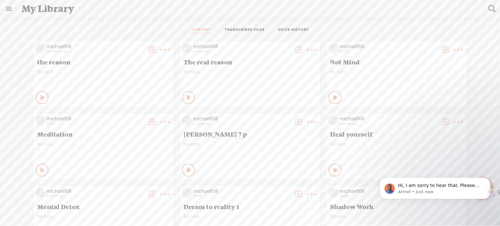
click at [160, 122] on t at bounding box center [164, 121] width 9 height 9
click at [121, 187] on link "Download as..." at bounding box center [129, 188] width 65 height 15
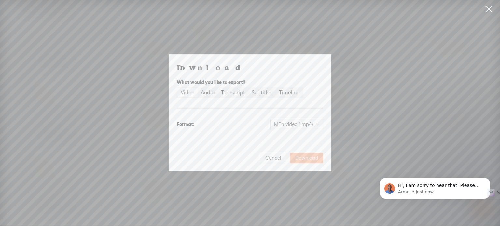
click at [315, 156] on span "Download" at bounding box center [306, 158] width 23 height 7
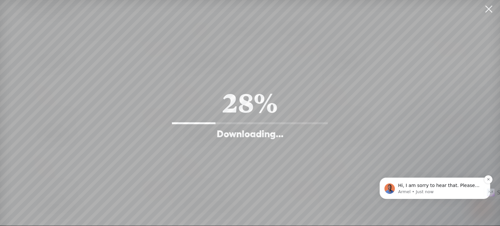
click at [421, 188] on p "Hi, I am sorry to hear that. Please let me take a look and I will get back to y…" at bounding box center [440, 185] width 84 height 7
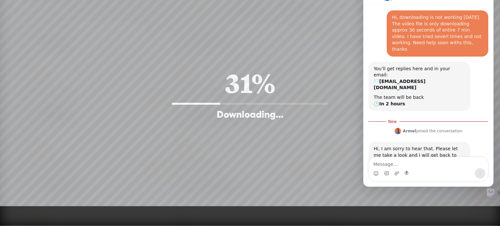
scroll to position [14, 0]
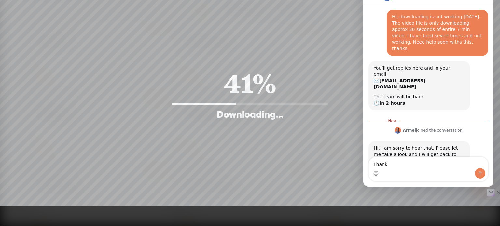
type textarea "Thanks"
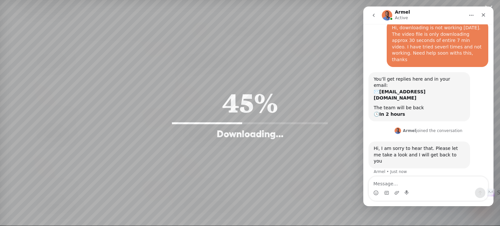
scroll to position [0, 0]
type textarea "I"
type textarea "y"
type textarea "I"
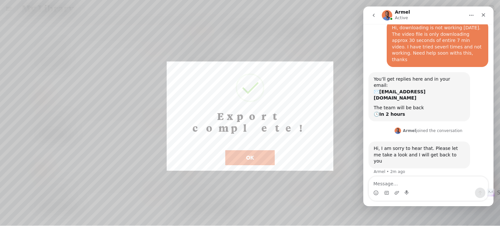
click at [253, 142] on div "OK" at bounding box center [250, 153] width 53 height 23
click at [249, 150] on button "OK" at bounding box center [249, 157] width 49 height 15
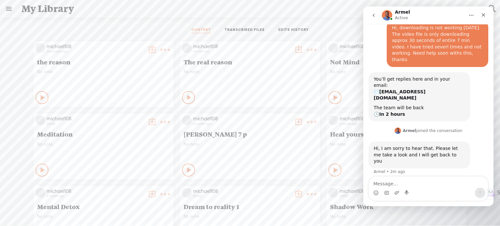
click at [9, 9] on link at bounding box center [8, 8] width 17 height 17
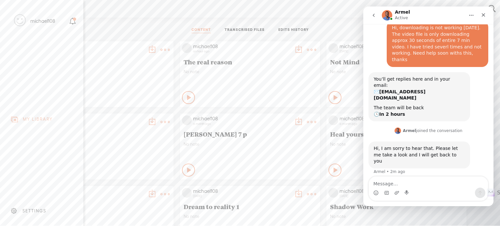
click at [74, 21] on icon at bounding box center [72, 21] width 7 height 7
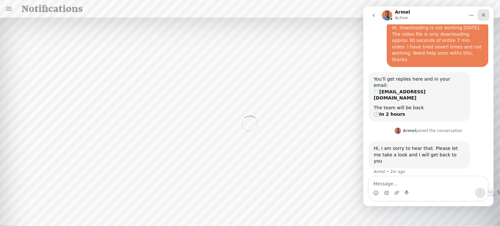
click at [484, 15] on icon "Close" at bounding box center [484, 15] width 4 height 4
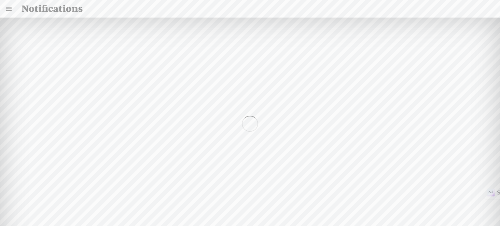
scroll to position [22, 0]
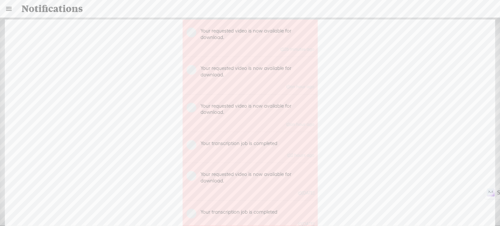
click at [389, 162] on div "Your requested video is now available for download. 26 minutes ago Your request…" at bounding box center [250, 123] width 490 height 207
click at [188, 32] on img at bounding box center [191, 33] width 10 height 10
click at [5, 9] on link at bounding box center [8, 8] width 17 height 17
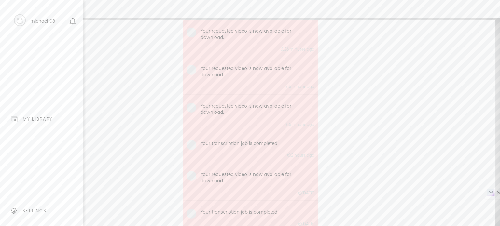
click at [39, 22] on div "michael108" at bounding box center [42, 21] width 25 height 7
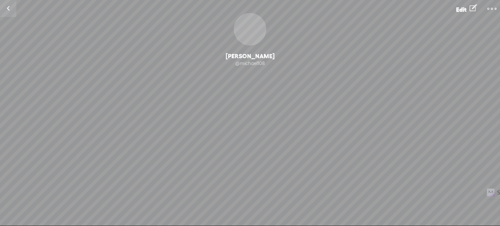
click at [251, 31] on div "Change Picture" at bounding box center [250, 29] width 33 height 33
click at [464, 9] on span "Edit" at bounding box center [461, 9] width 10 height 7
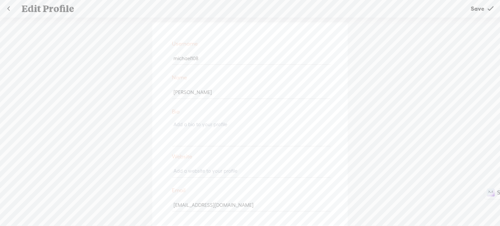
click at [12, 9] on link at bounding box center [8, 8] width 16 height 17
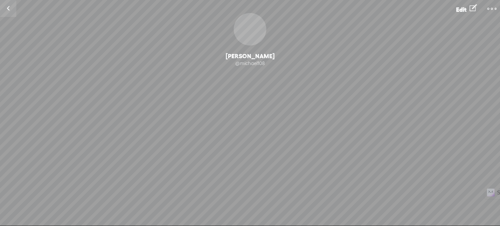
click at [495, 9] on t at bounding box center [491, 8] width 9 height 9
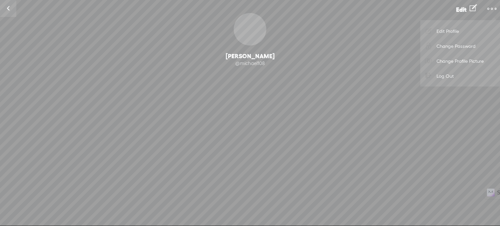
click at [5, 7] on link at bounding box center [8, 8] width 16 height 17
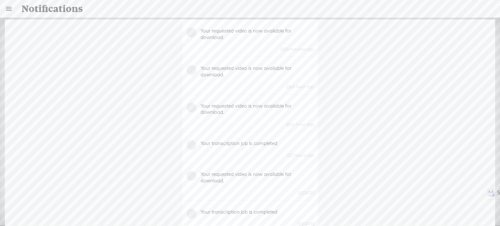
click at [11, 8] on link at bounding box center [8, 8] width 17 height 17
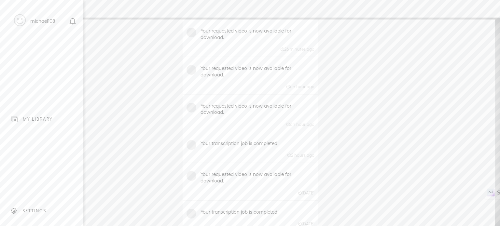
click at [20, 117] on div "MY LIBRARY" at bounding box center [42, 119] width 74 height 15
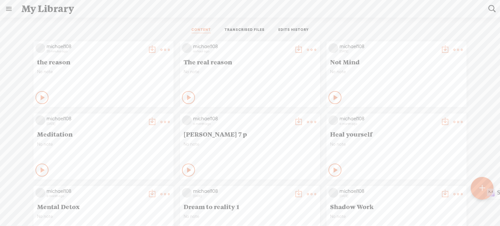
click at [478, 187] on div at bounding box center [481, 188] width 23 height 23
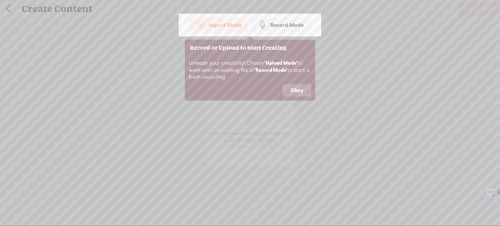
click at [297, 90] on button "Okay" at bounding box center [296, 90] width 29 height 12
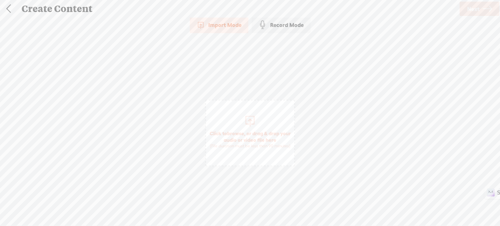
click at [228, 26] on div "Import Mode" at bounding box center [219, 25] width 59 height 16
click at [385, 135] on div "Import Mode Import Mode Record Mode Text Language: *: English (US) English (US)…" at bounding box center [250, 121] width 500 height 208
click at [7, 6] on link at bounding box center [8, 8] width 16 height 17
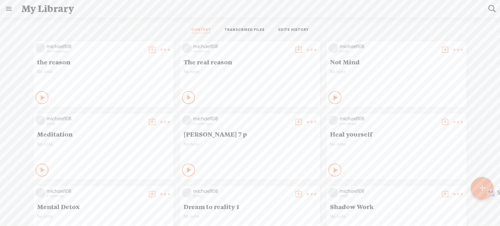
click at [8, 9] on link at bounding box center [8, 8] width 17 height 17
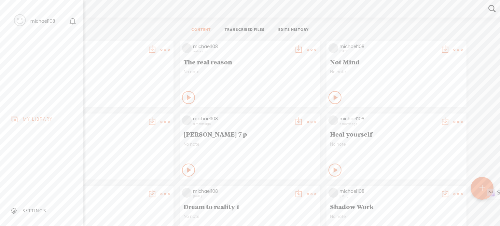
click at [23, 208] on div "SETTINGS" at bounding box center [34, 211] width 24 height 6
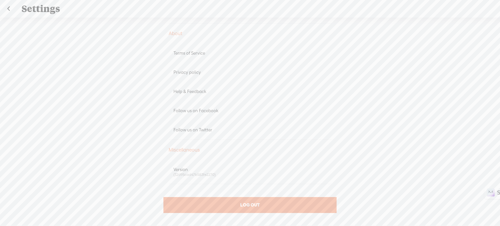
scroll to position [365, 0]
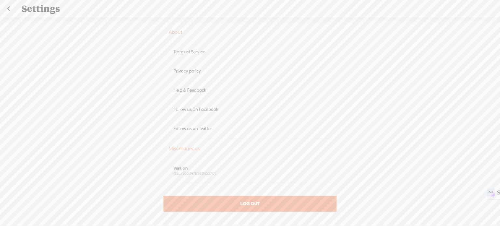
click at [202, 88] on div "Help & Feedback" at bounding box center [249, 91] width 153 height 6
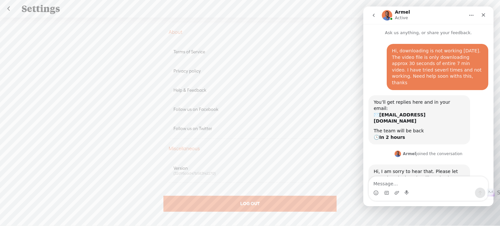
scroll to position [22, 0]
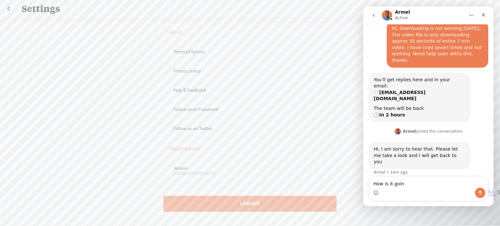
type textarea "How is it going"
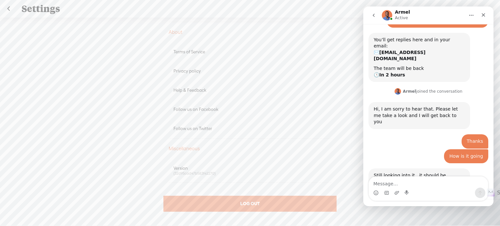
scroll to position [63, 0]
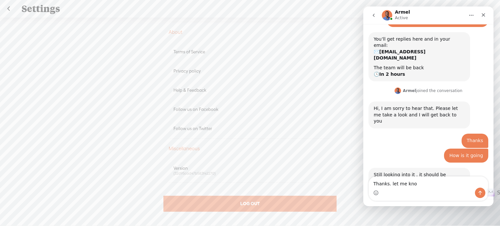
type textarea "Thanks. let me know"
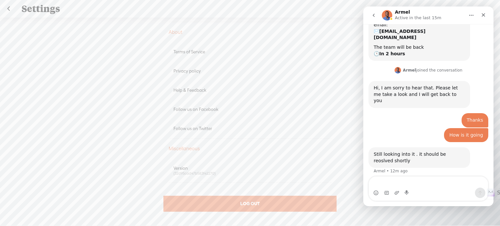
scroll to position [82, 0]
